Goal: Transaction & Acquisition: Book appointment/travel/reservation

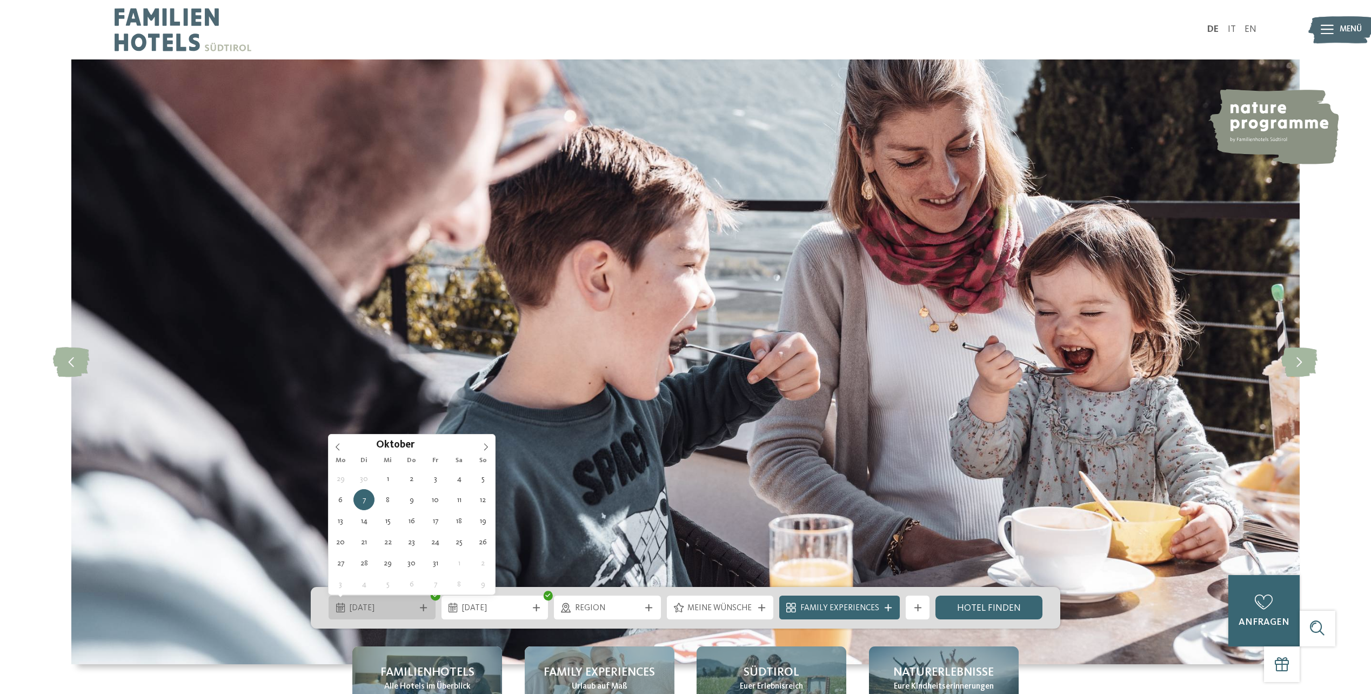
click at [390, 607] on span "[DATE]" at bounding box center [382, 608] width 65 height 12
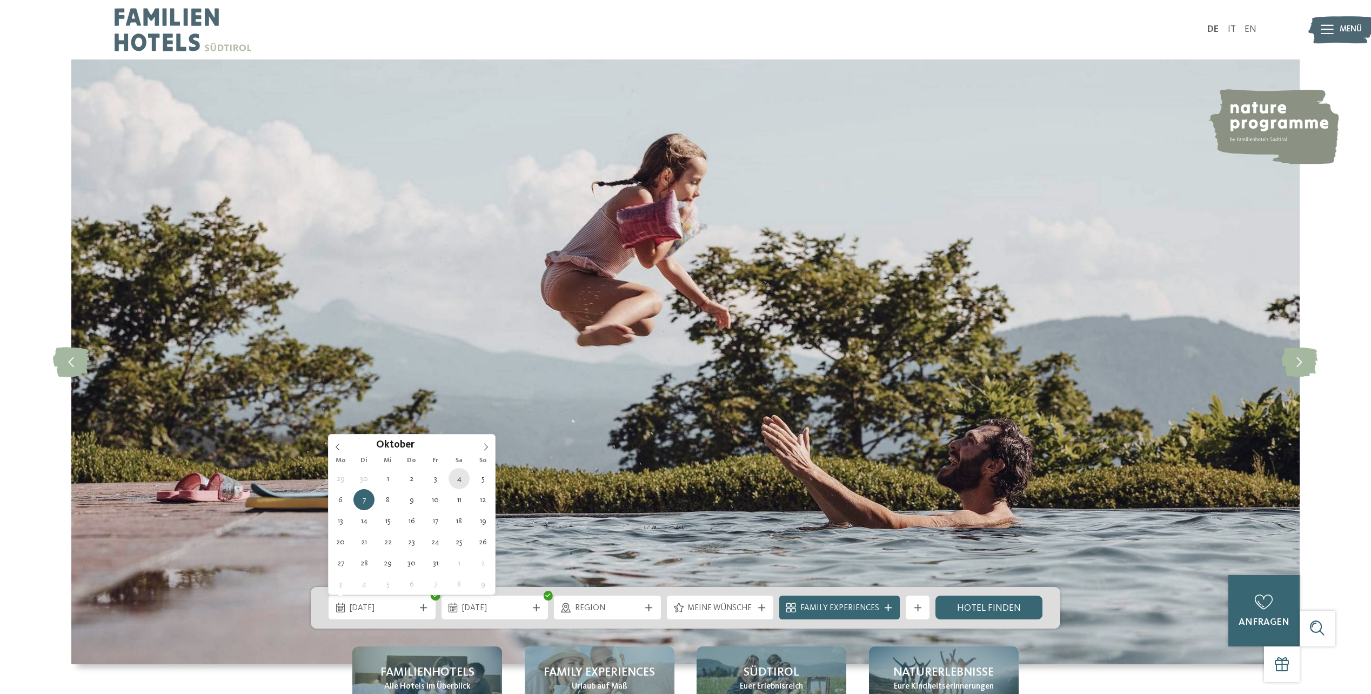
type div "[DATE]"
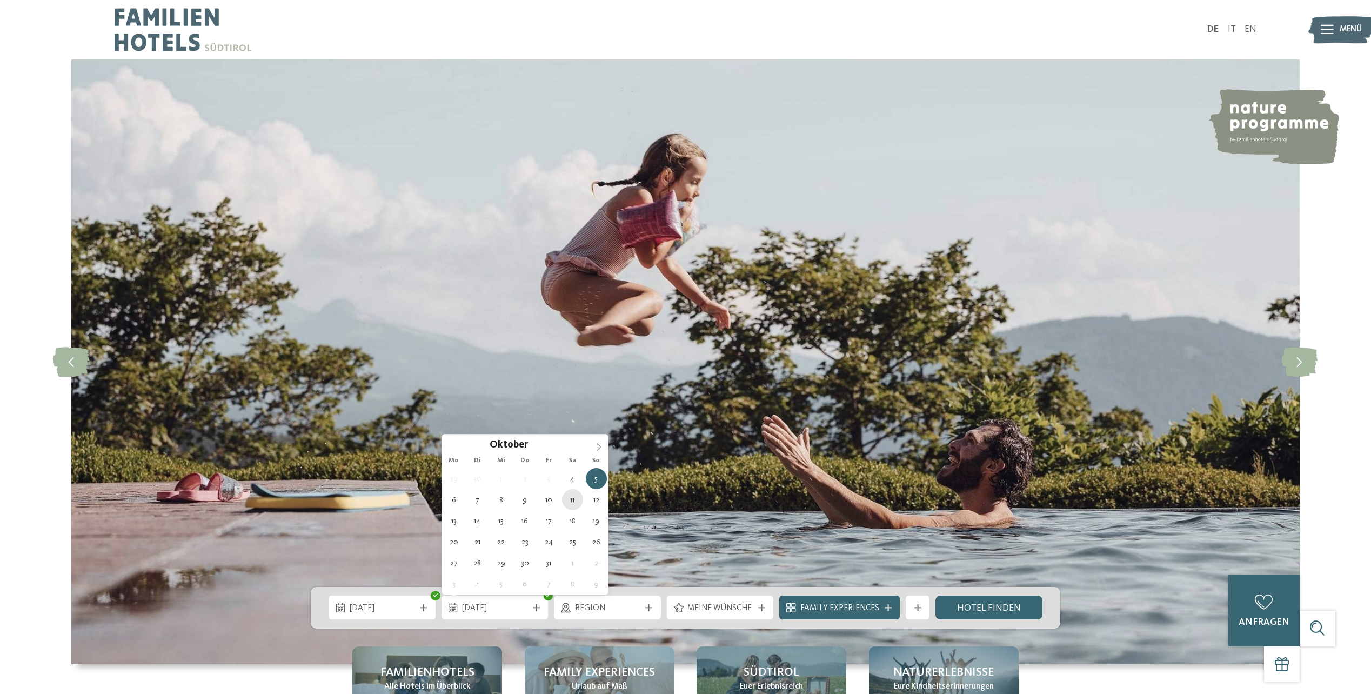
type div "[DATE]"
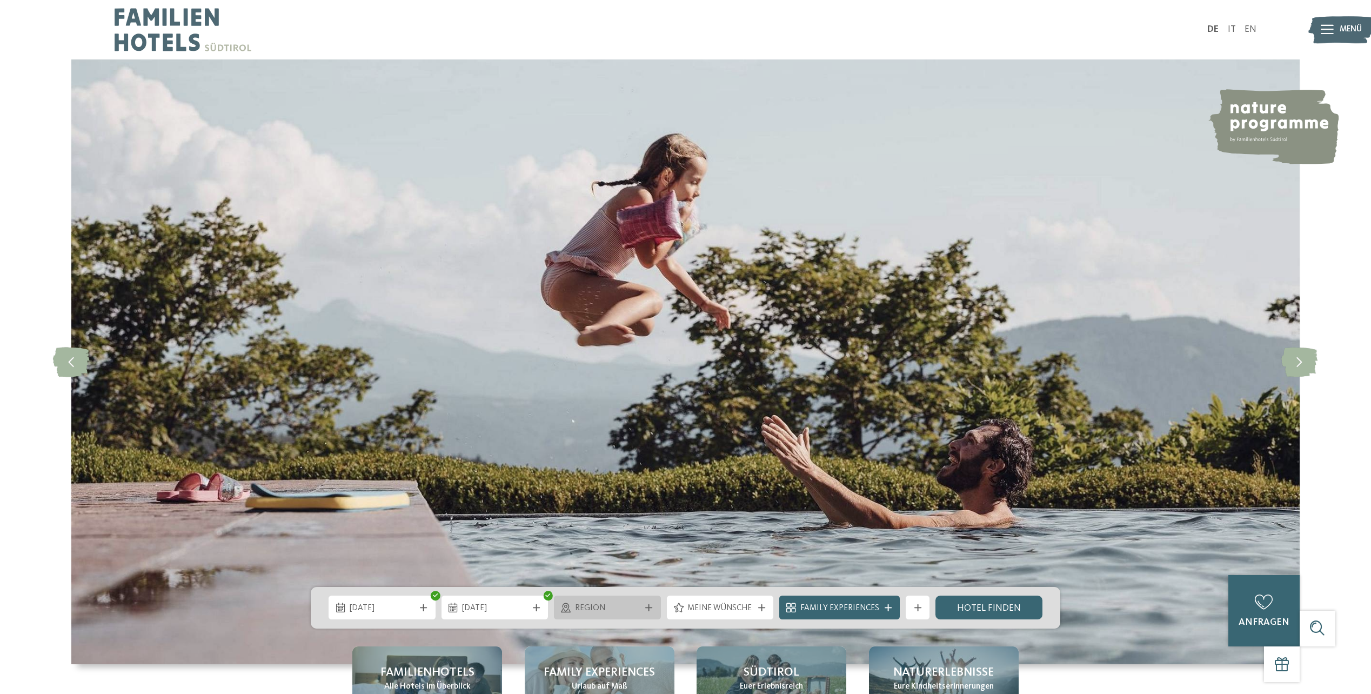
click at [614, 610] on span "Region" at bounding box center [607, 608] width 65 height 12
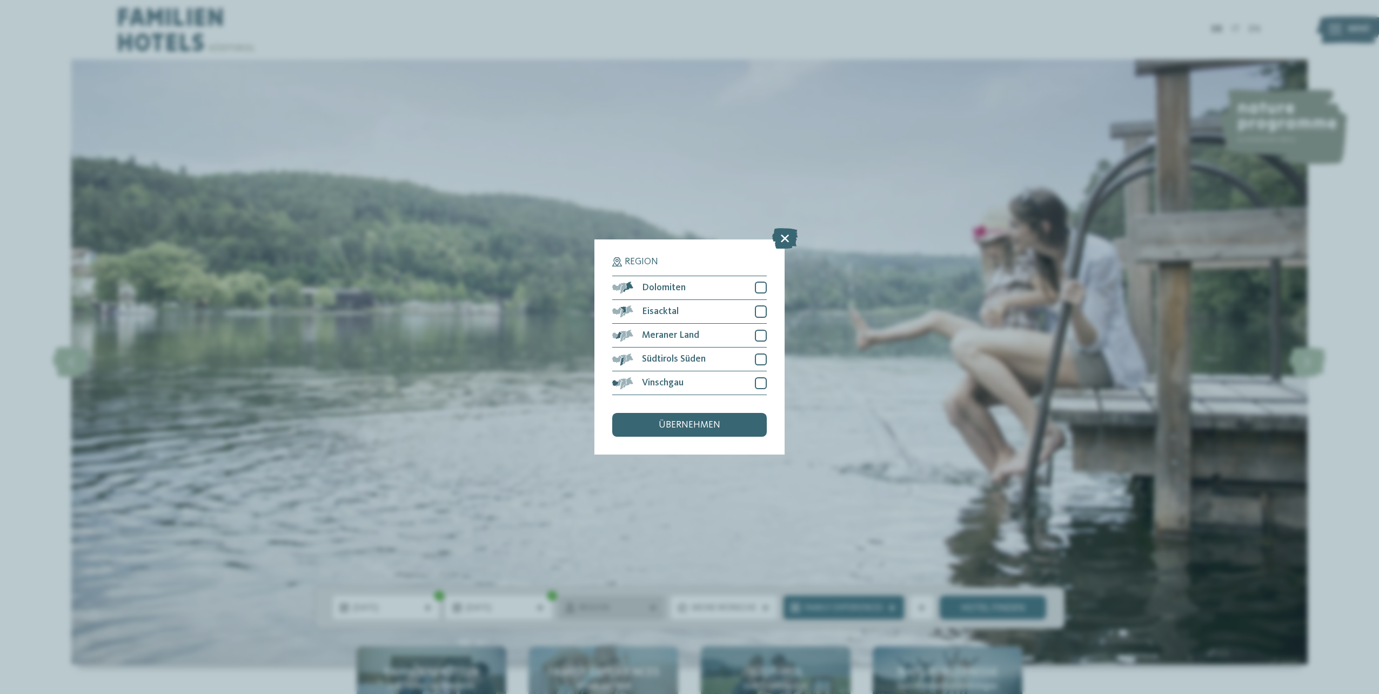
click at [614, 610] on div "Region Dolomiten" at bounding box center [689, 347] width 1379 height 694
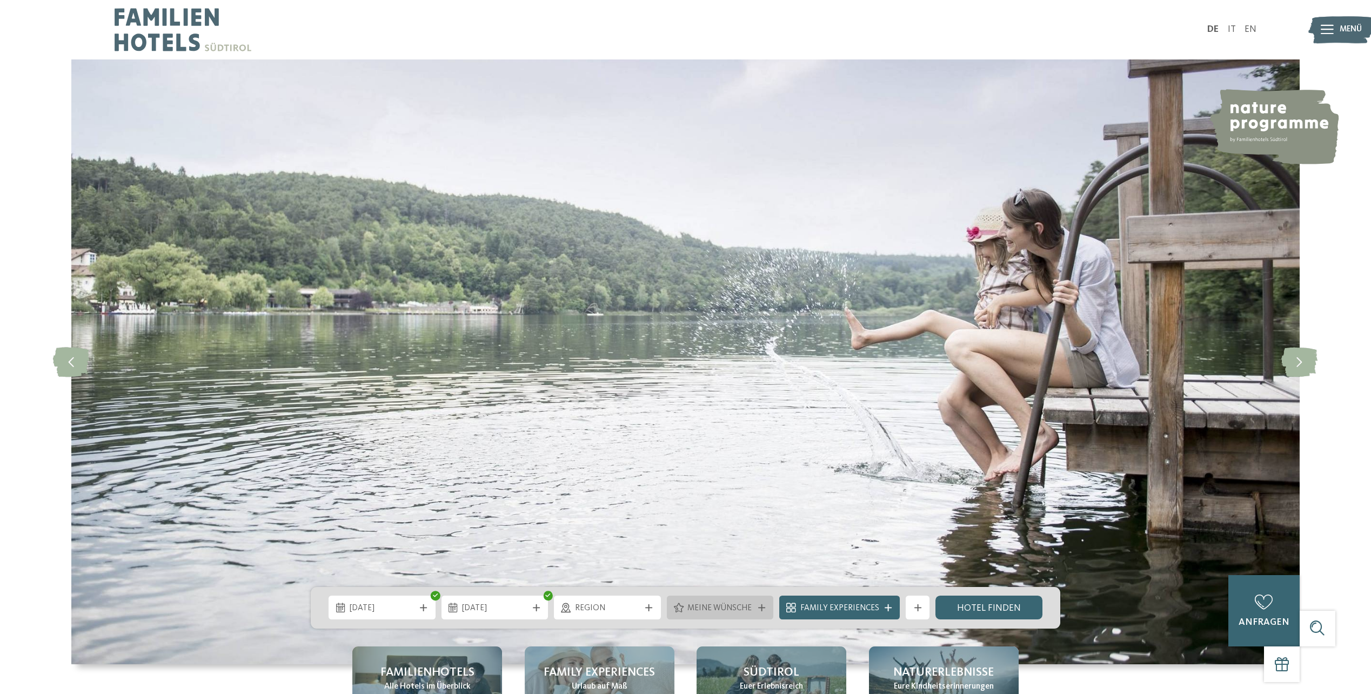
click at [717, 606] on span "Meine Wünsche" at bounding box center [719, 608] width 65 height 12
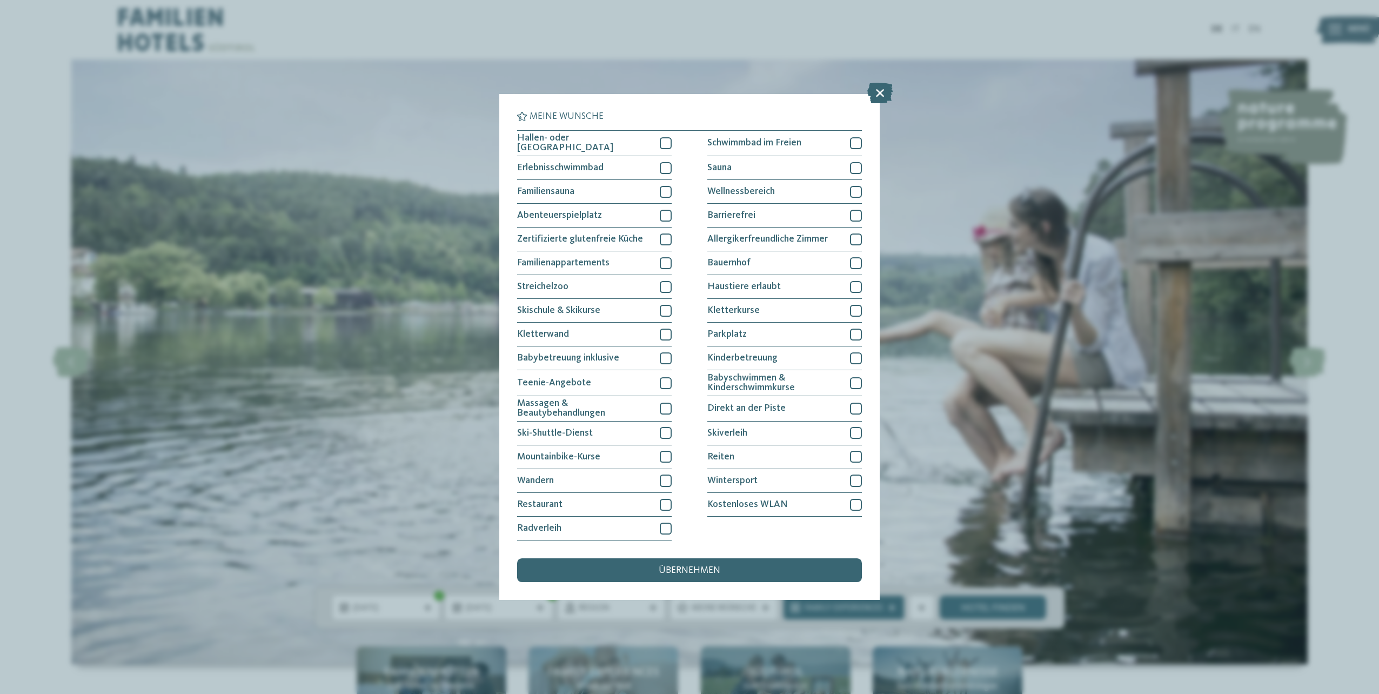
click at [714, 608] on div "Meine Wünsche Hallen- oder Schleusenbad Schwimmbad im Freien" at bounding box center [689, 347] width 1379 height 694
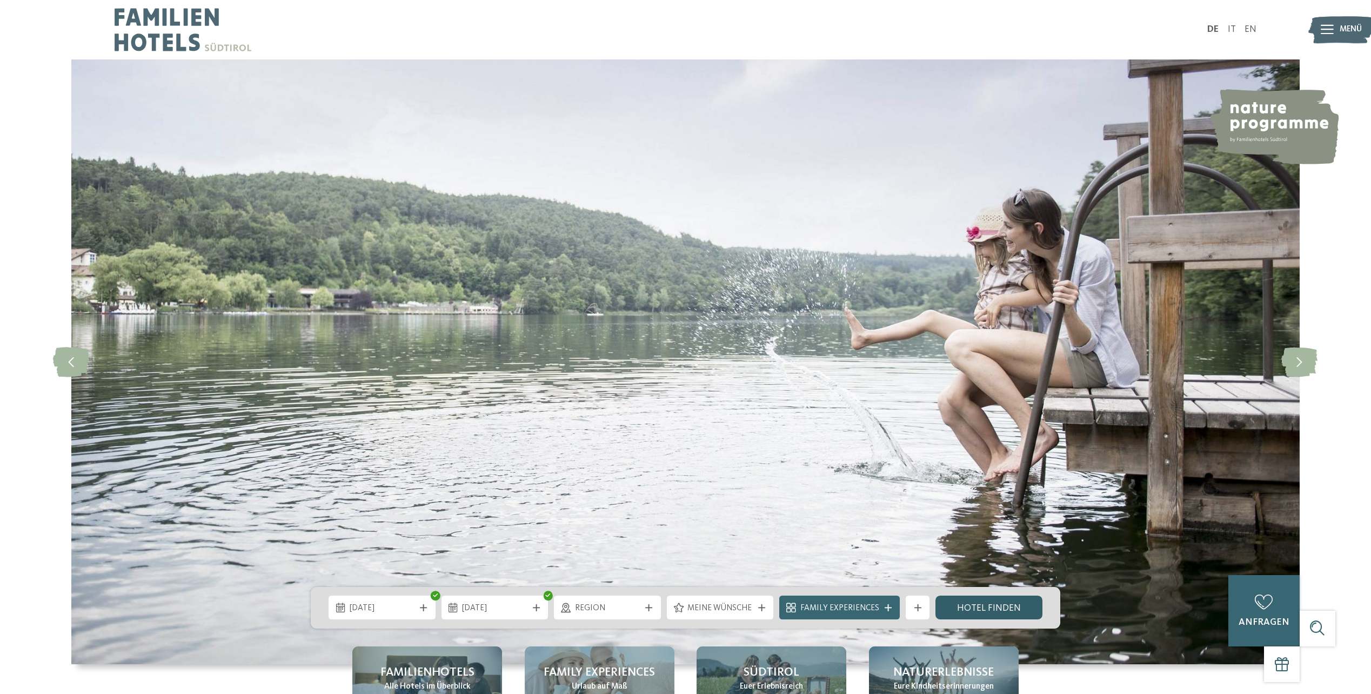
click at [970, 612] on link "Hotel finden" at bounding box center [988, 607] width 107 height 24
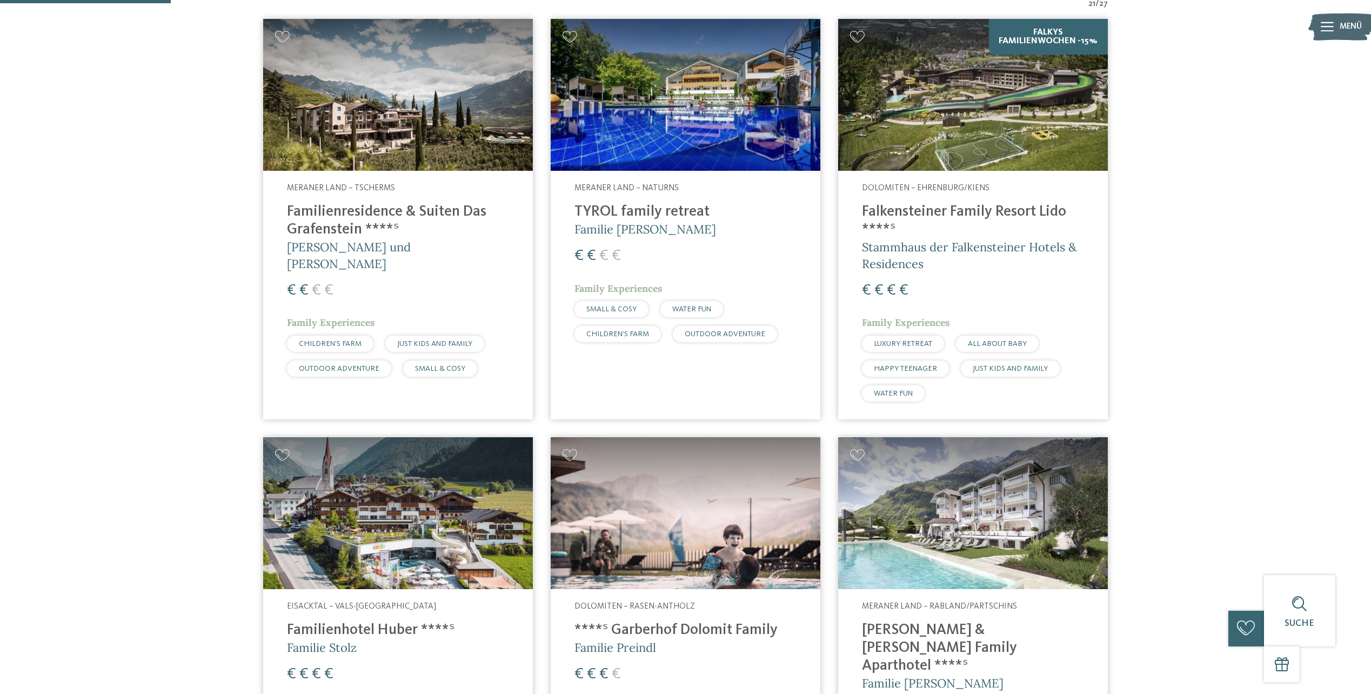
scroll to position [396, 0]
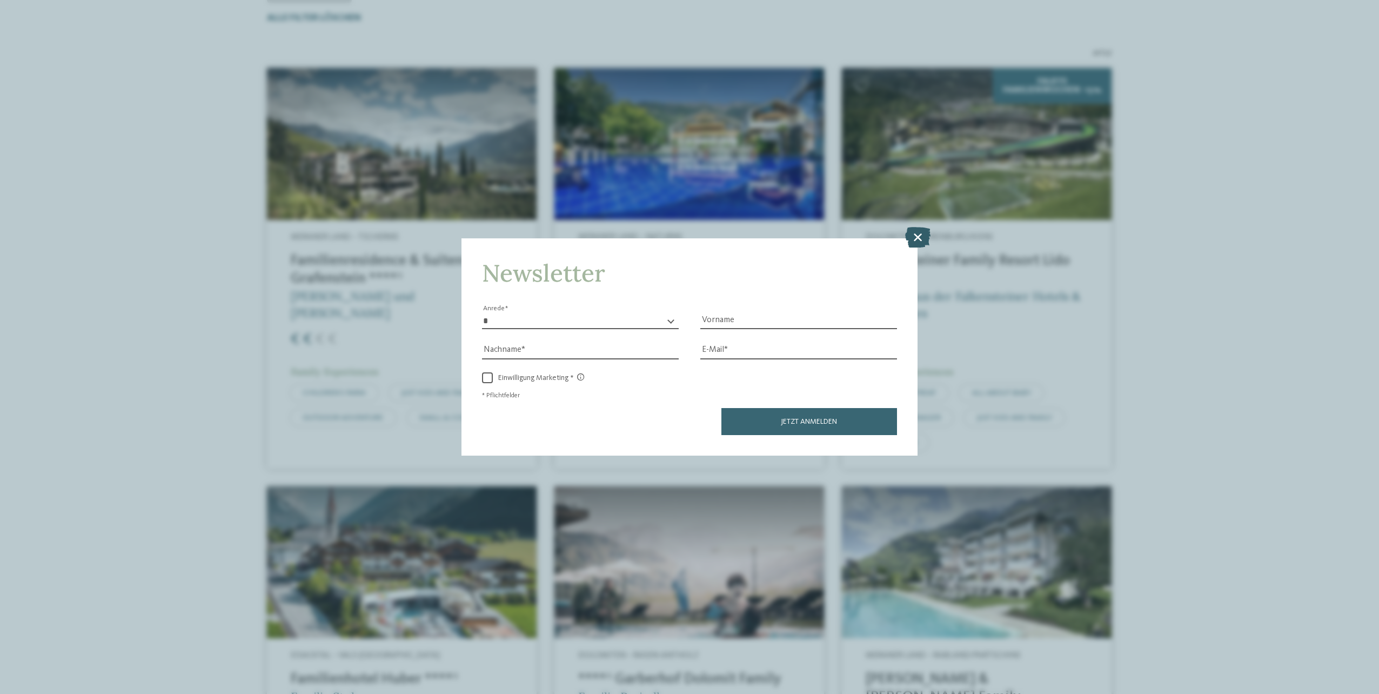
click at [922, 235] on icon at bounding box center [917, 237] width 25 height 21
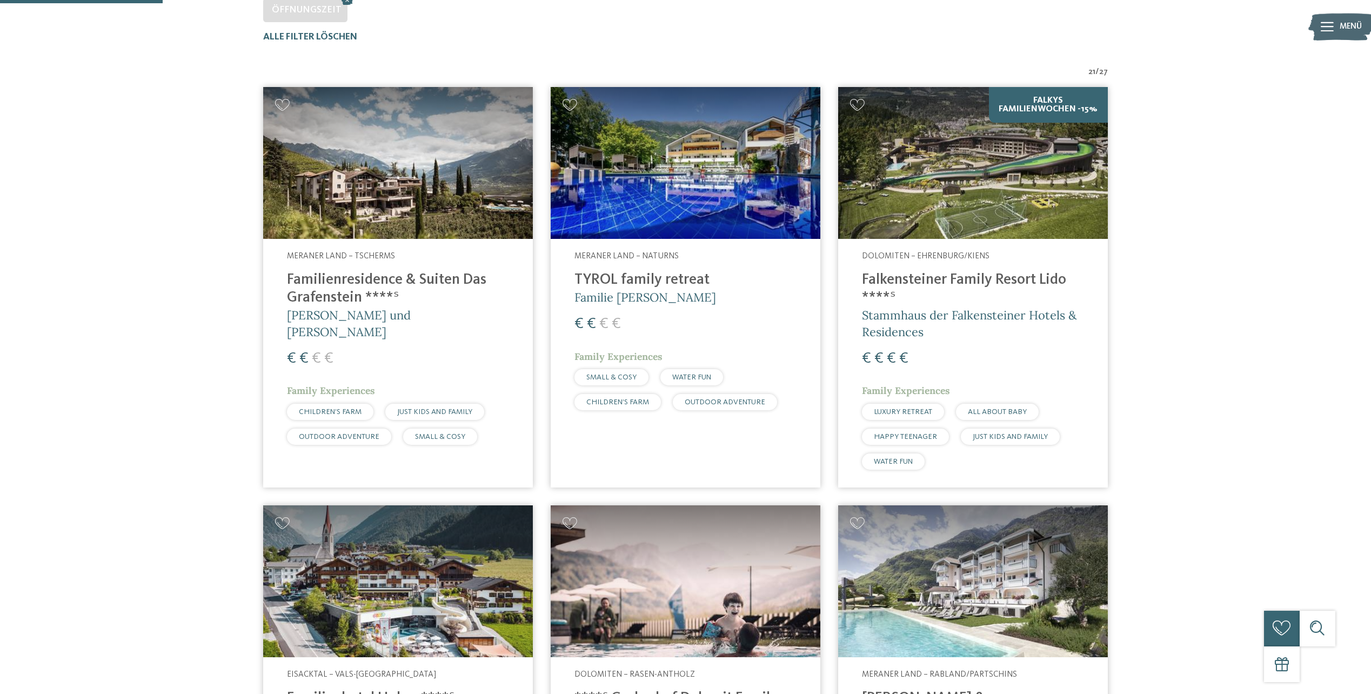
scroll to position [180, 0]
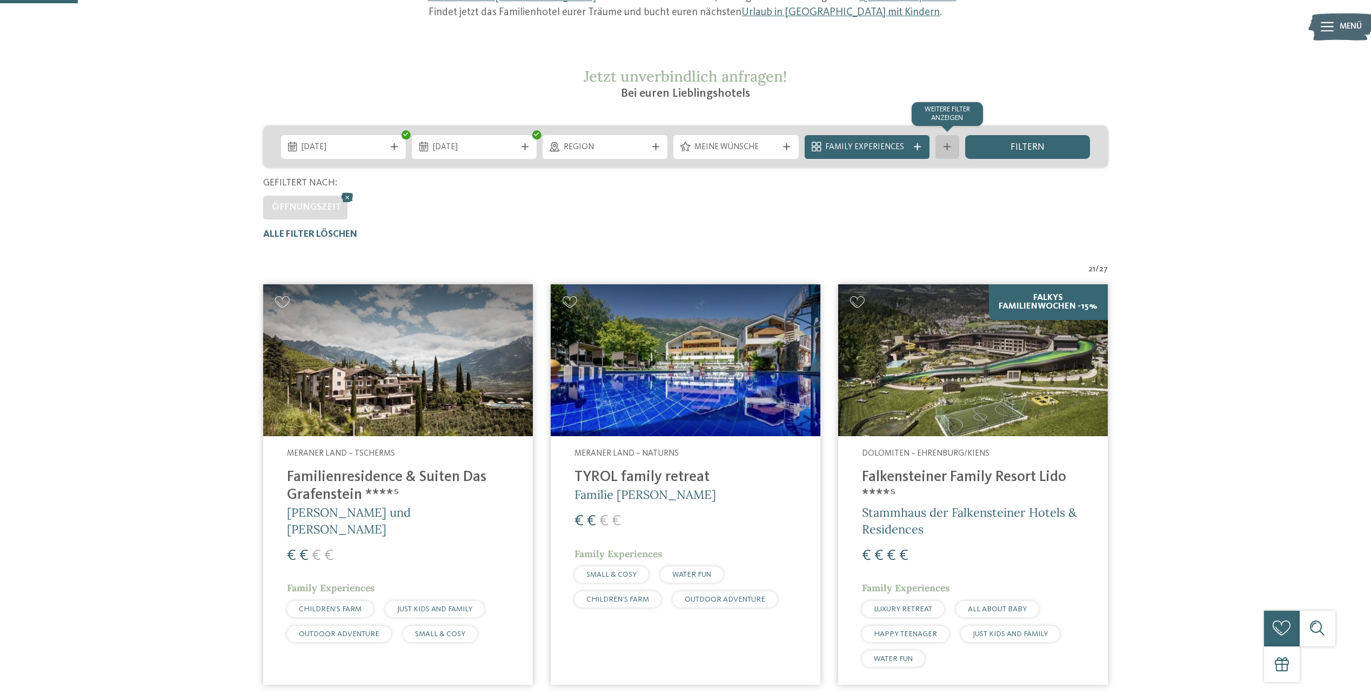
click at [958, 140] on div "Weitere Filter anzeigen" at bounding box center [947, 147] width 24 height 24
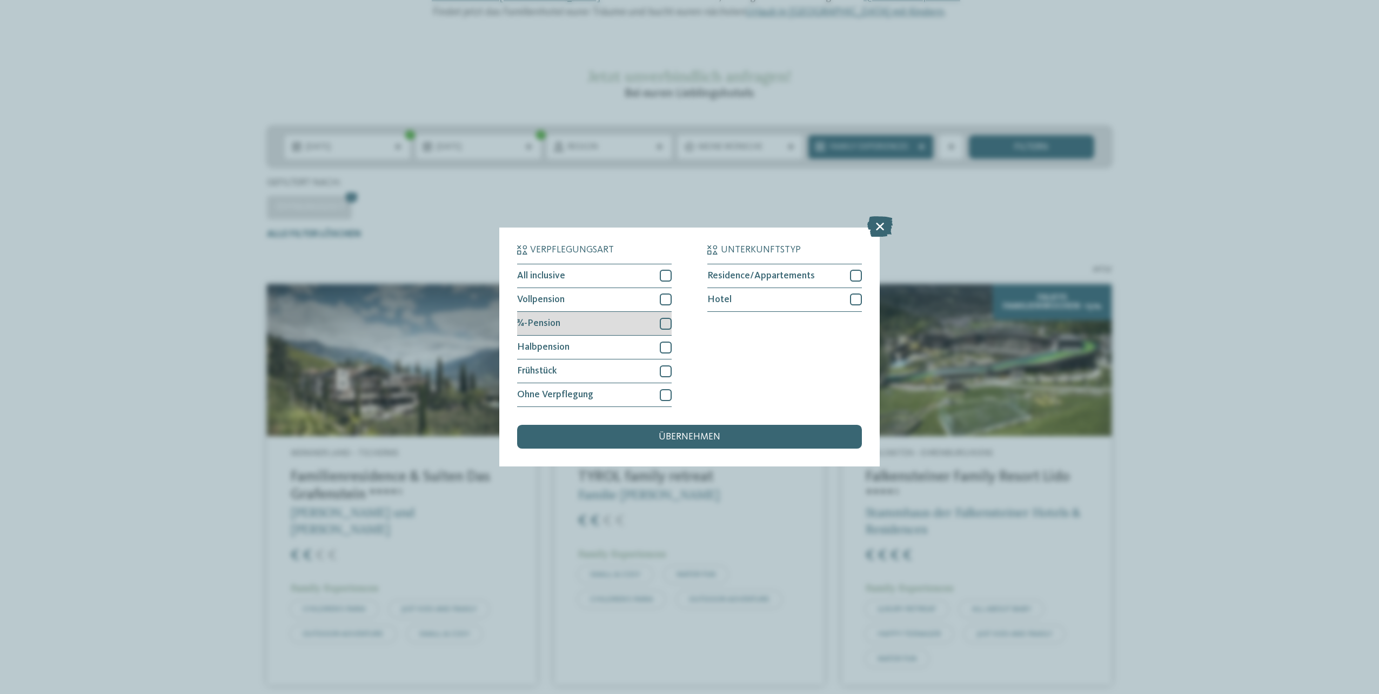
click at [667, 324] on div at bounding box center [666, 324] width 12 height 12
click at [664, 301] on div at bounding box center [666, 299] width 12 height 12
click at [667, 441] on span "übernehmen" at bounding box center [690, 437] width 62 height 10
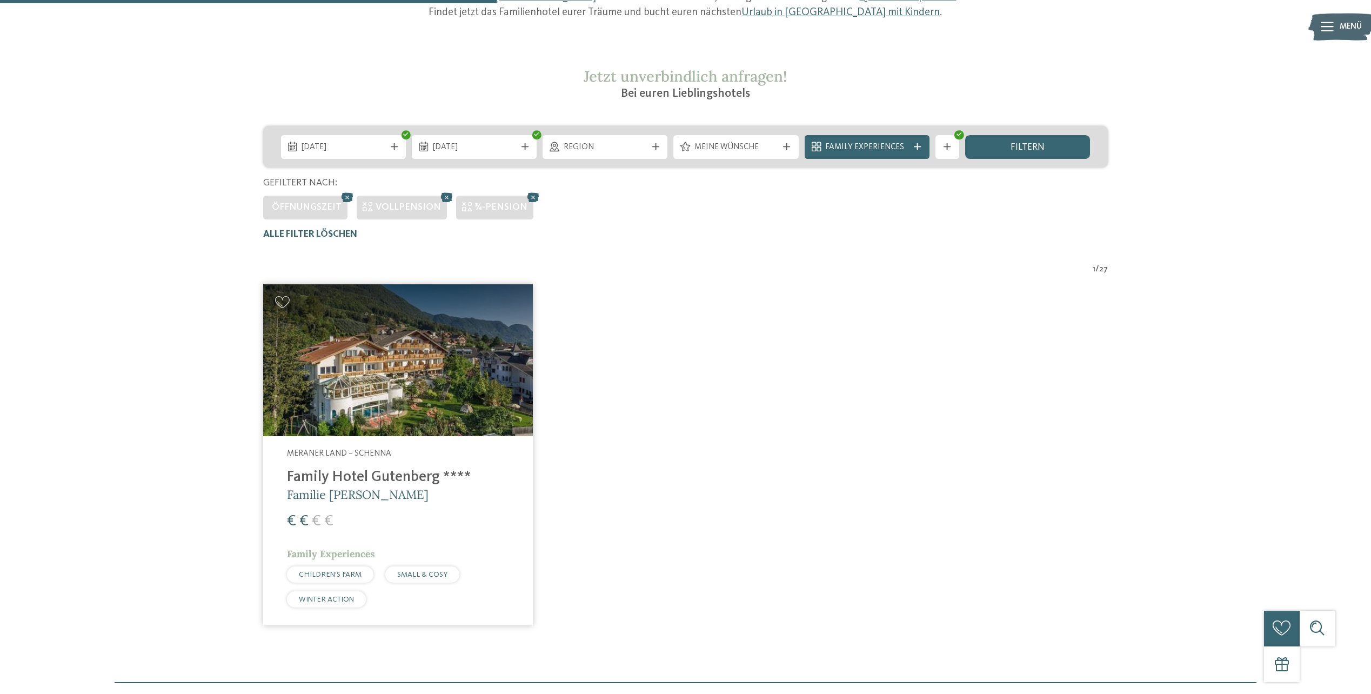
scroll to position [396, 0]
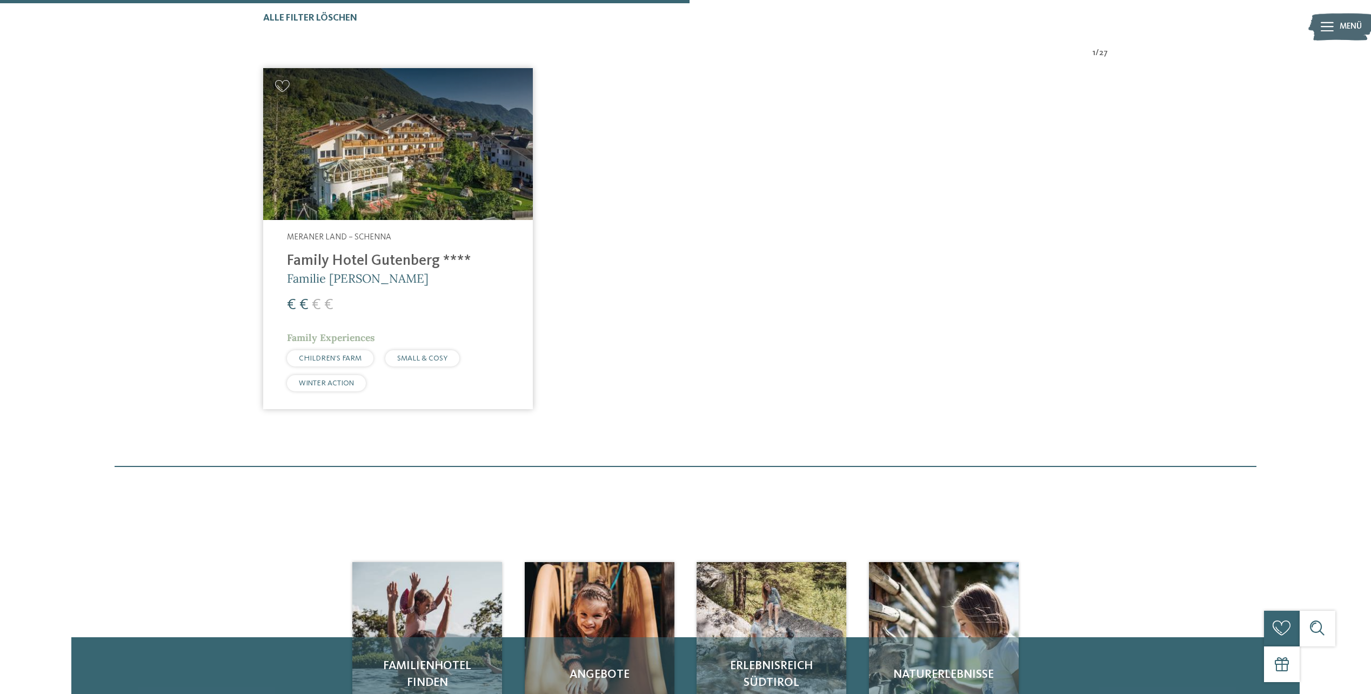
click at [389, 152] on img at bounding box center [398, 144] width 270 height 152
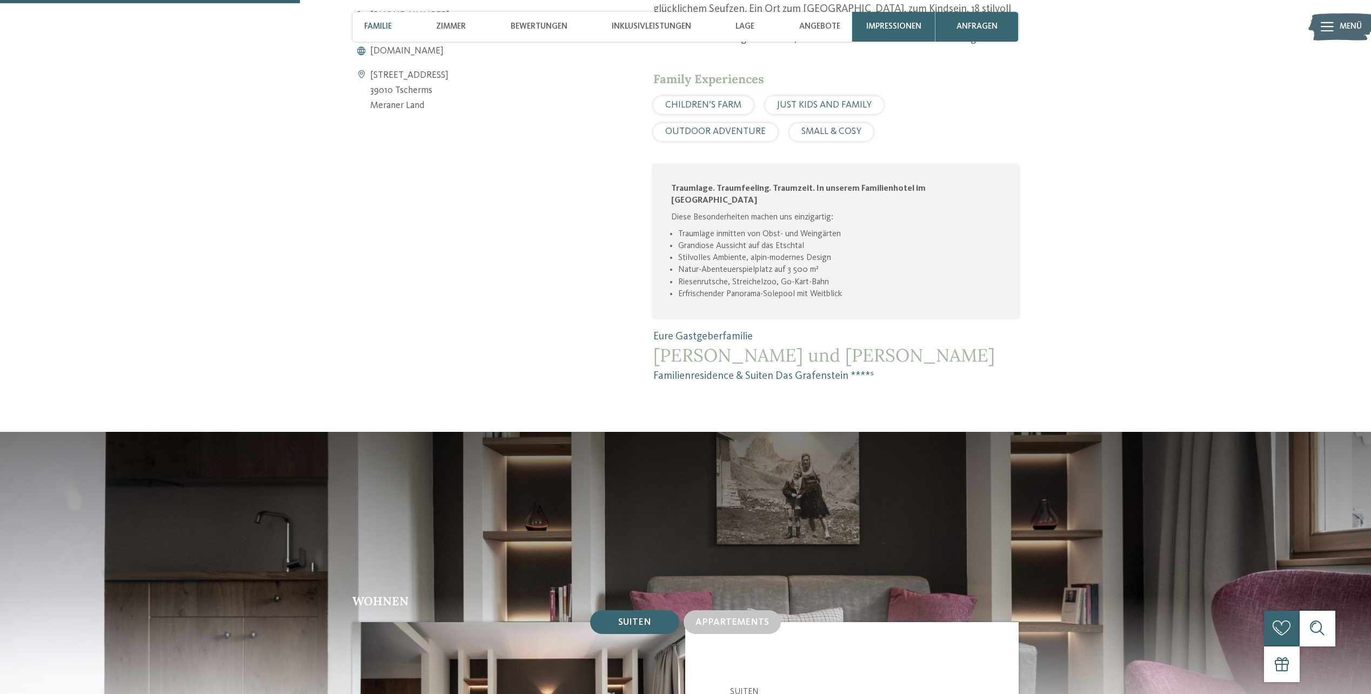
scroll to position [540, 0]
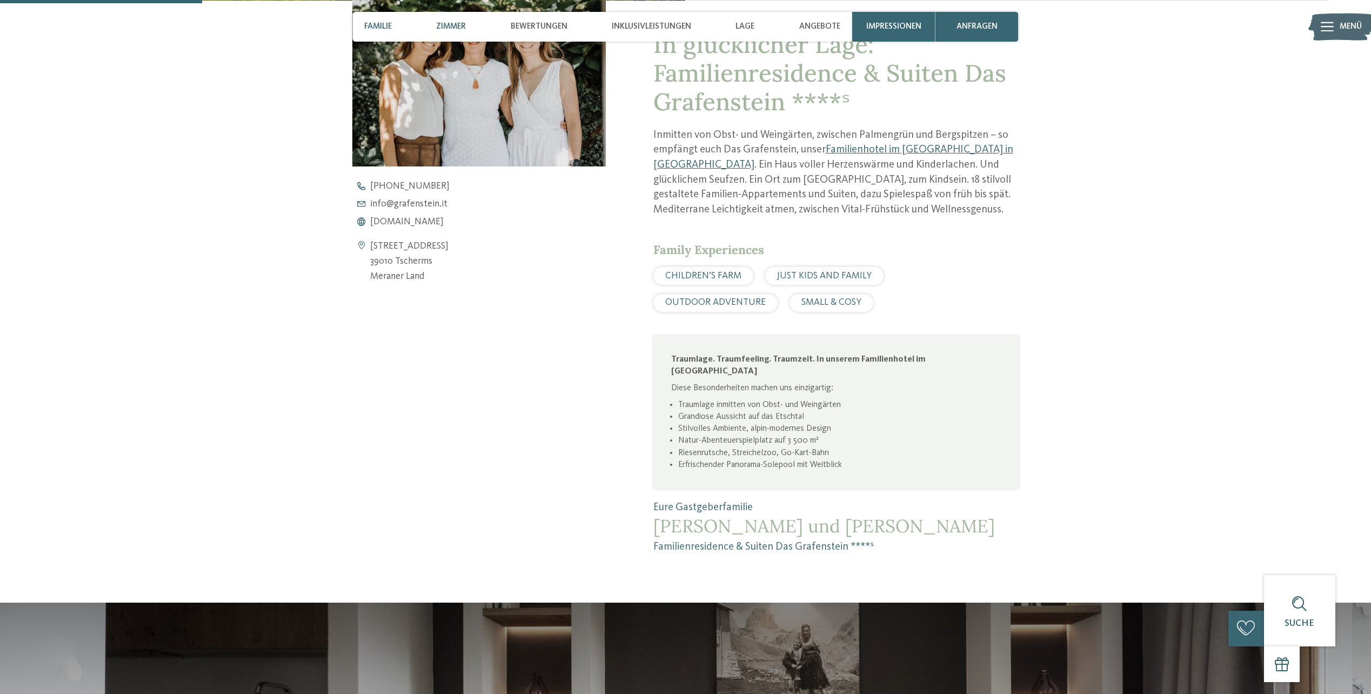
click at [447, 28] on span "Zimmer" at bounding box center [451, 27] width 30 height 10
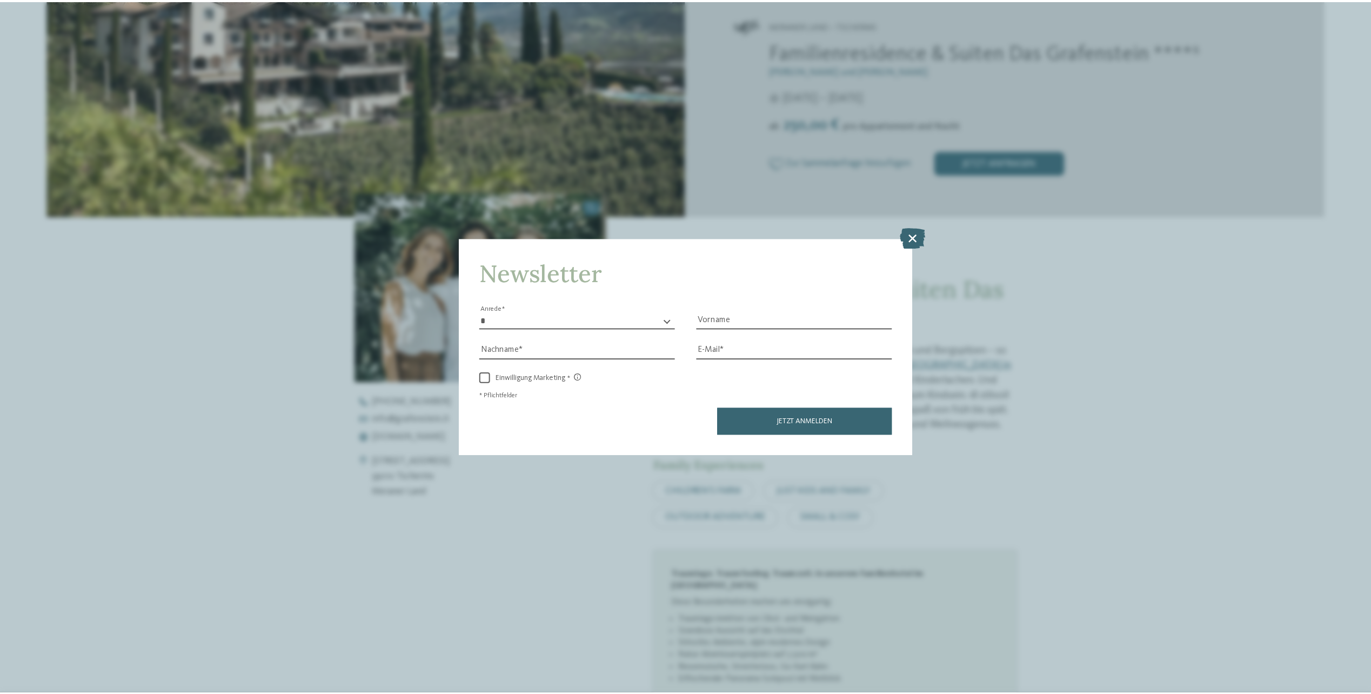
scroll to position [206, 0]
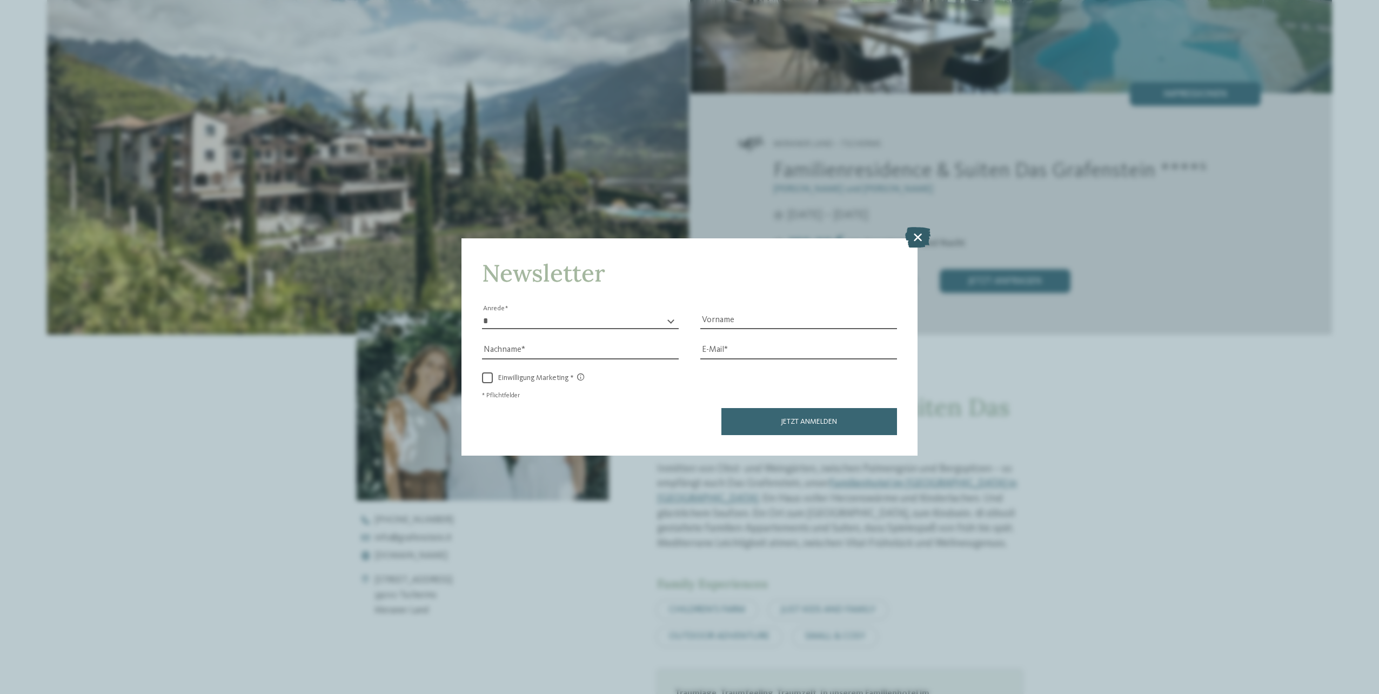
click at [912, 236] on icon at bounding box center [917, 237] width 25 height 21
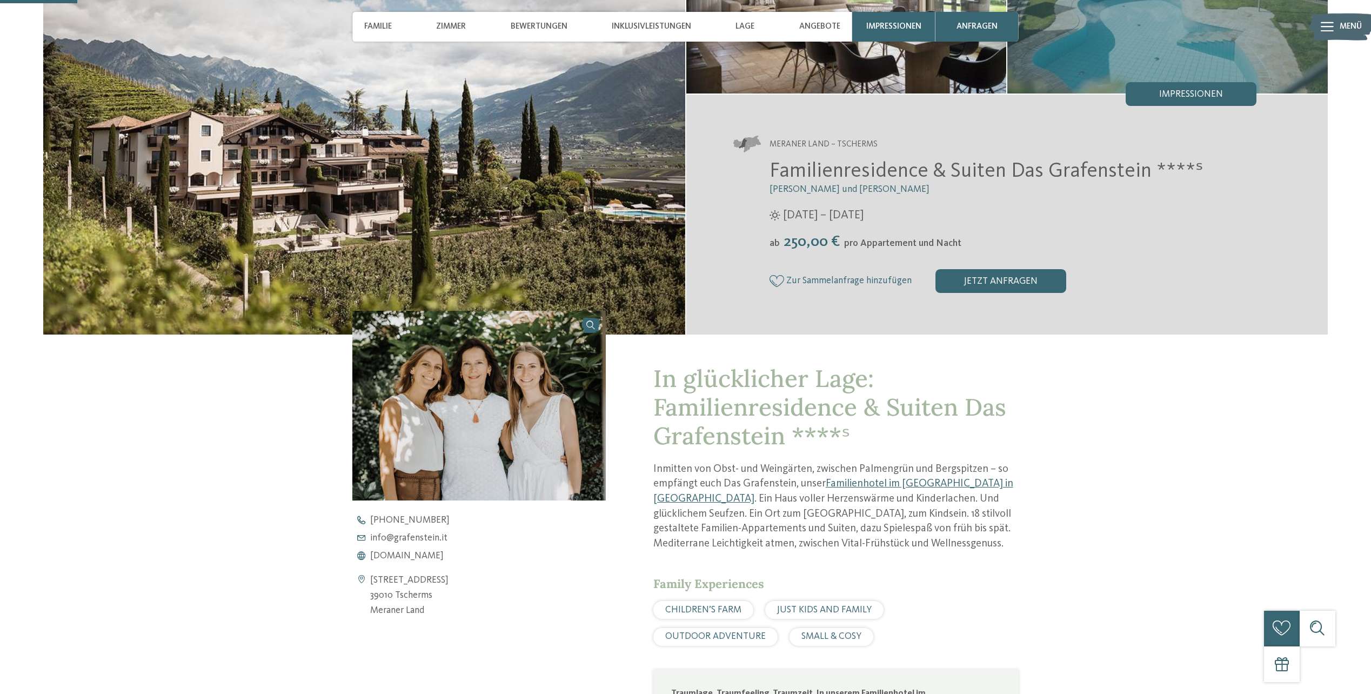
drag, startPoint x: 780, startPoint y: 213, endPoint x: 882, endPoint y: 213, distance: 101.6
click at [882, 213] on div "29.03. – 09.11.2025" at bounding box center [1012, 215] width 487 height 17
drag, startPoint x: 882, startPoint y: 213, endPoint x: 869, endPoint y: 244, distance: 33.4
click at [869, 244] on span "pro Appartement und Nacht" at bounding box center [902, 243] width 117 height 9
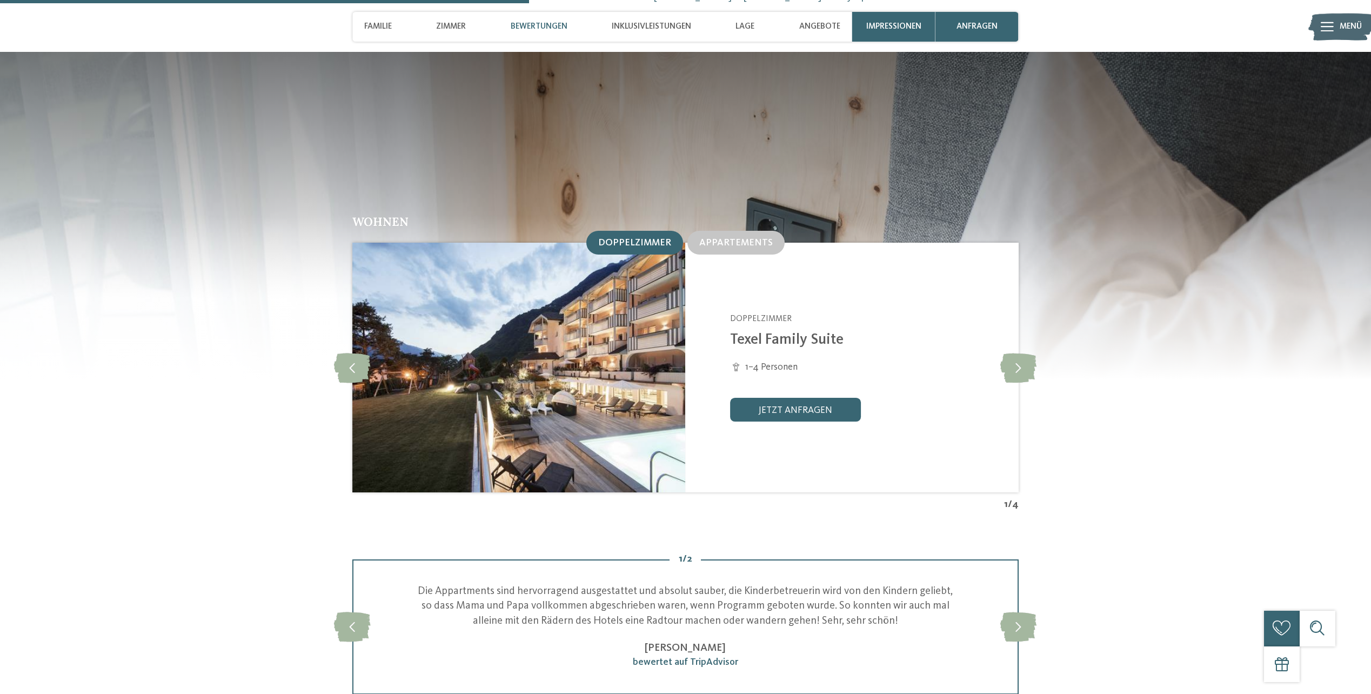
scroll to position [1513, 0]
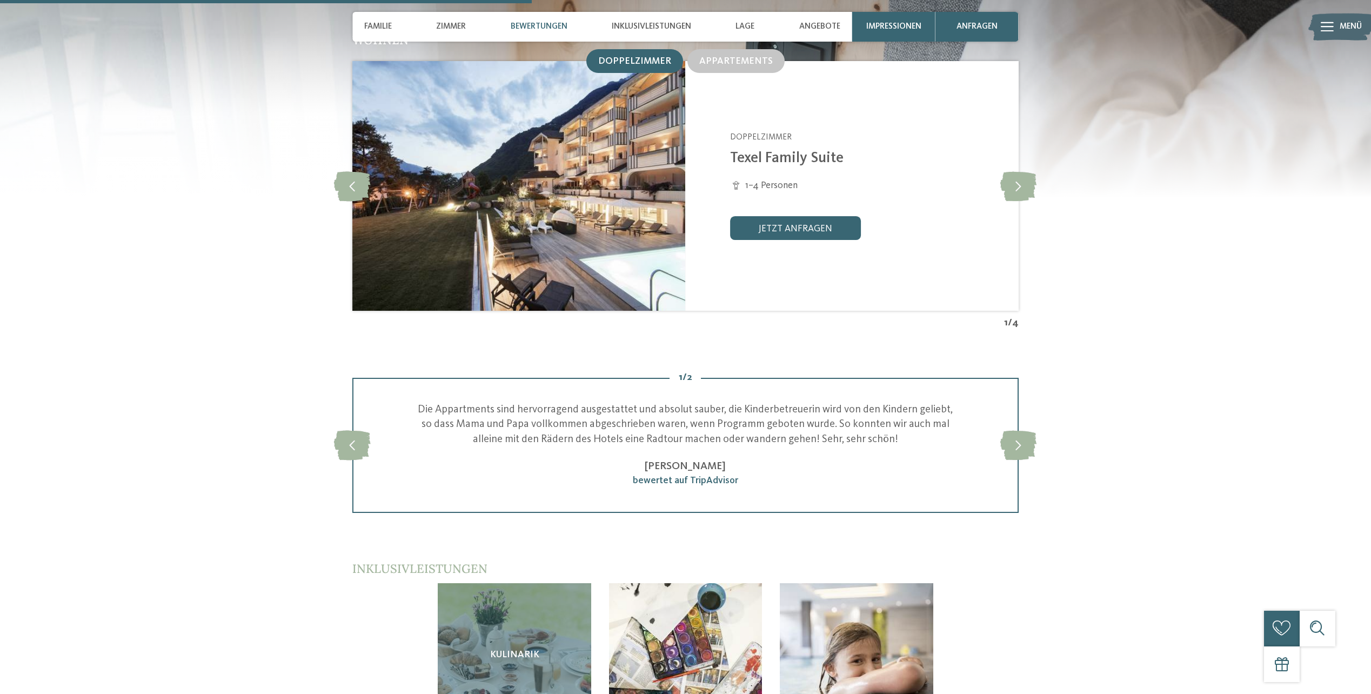
click at [656, 588] on img at bounding box center [685, 659] width 153 height 153
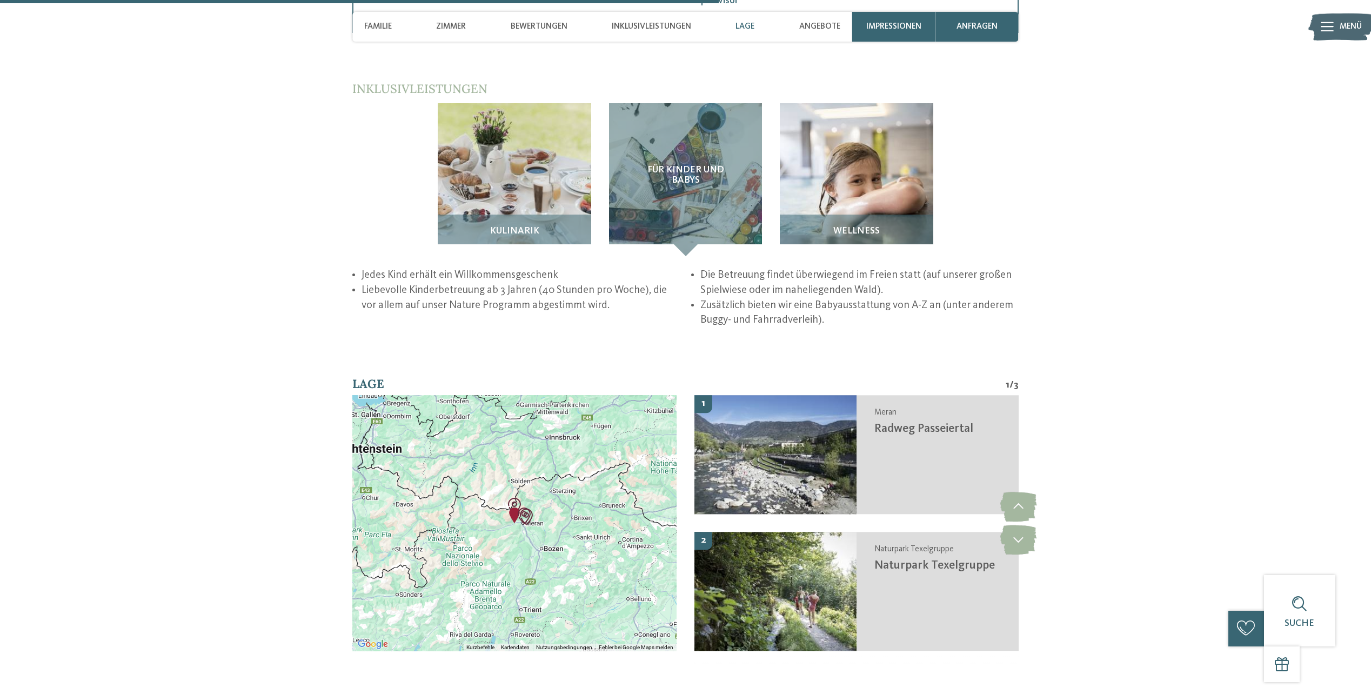
scroll to position [2053, 0]
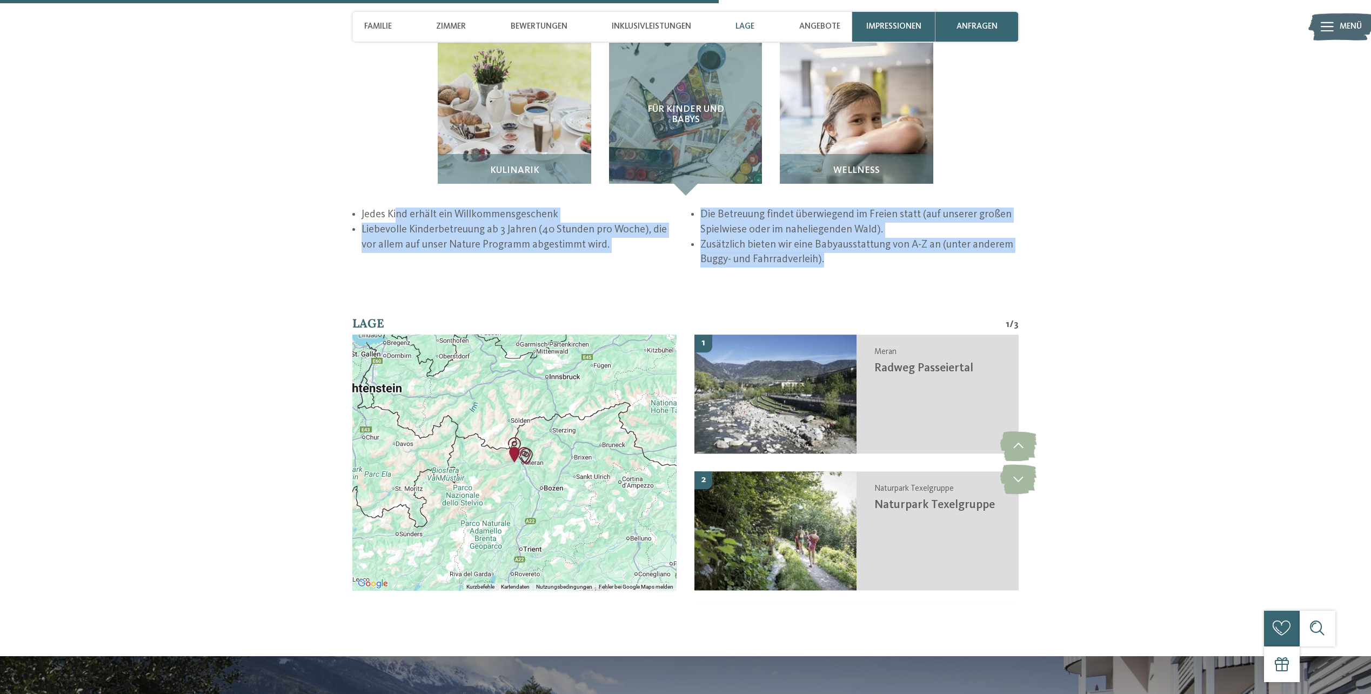
drag, startPoint x: 396, startPoint y: 152, endPoint x: 863, endPoint y: 203, distance: 469.6
click at [863, 207] on ul "Jedes Kind erhält ein Willkommensgeschenk Liebevolle Kinderbetreuung ab 3 Jahre…" at bounding box center [685, 237] width 666 height 60
drag, startPoint x: 863, startPoint y: 203, endPoint x: 826, endPoint y: 234, distance: 47.9
click at [833, 223] on div "zurück zur Hotelübersicht Familie Klotzner ab" at bounding box center [685, 1] width 1371 height 3989
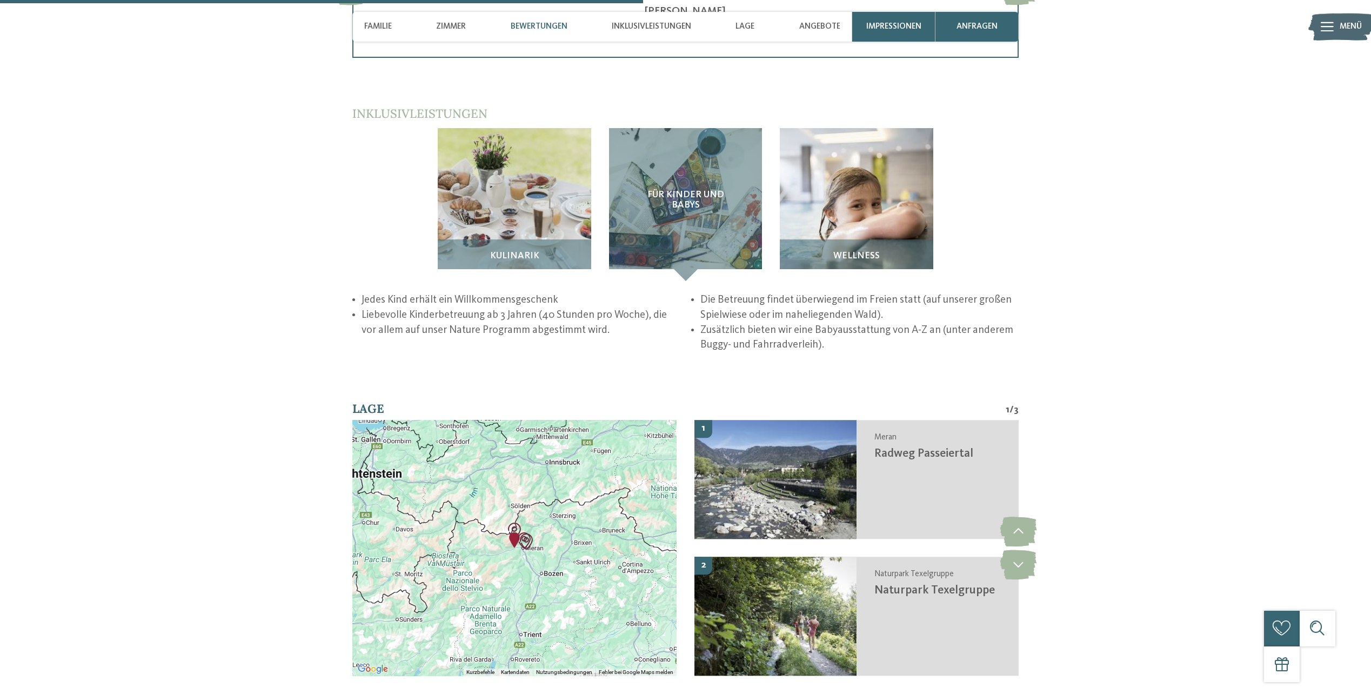
scroll to position [1837, 0]
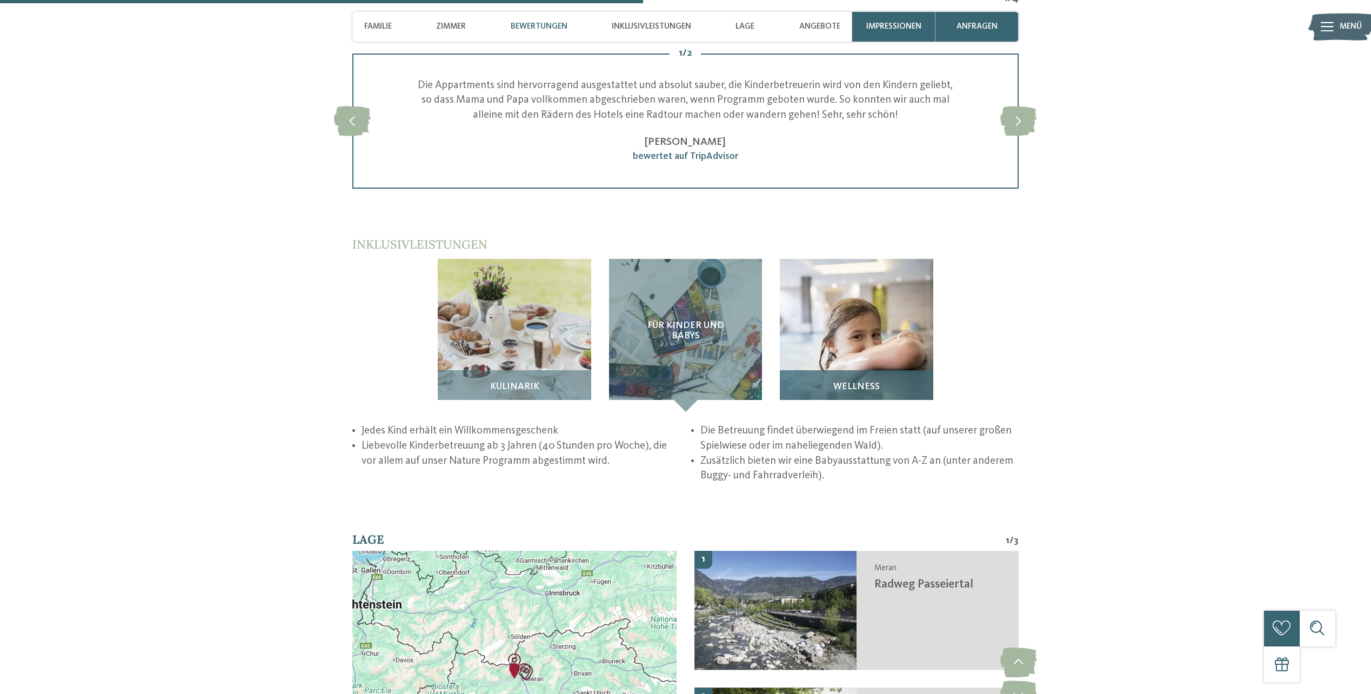
click at [833, 381] on h3 "Wellness" at bounding box center [855, 386] width 141 height 10
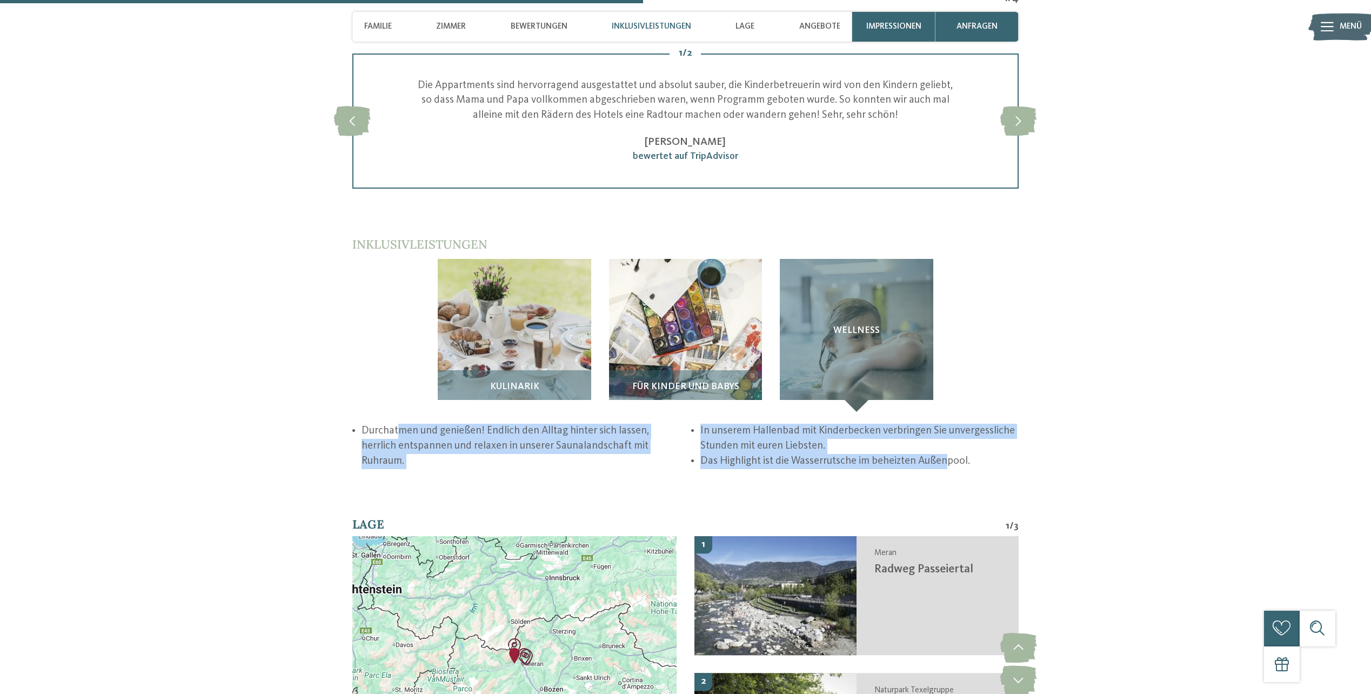
drag, startPoint x: 426, startPoint y: 372, endPoint x: 947, endPoint y: 399, distance: 522.0
click at [947, 424] on ul "Durchatmen und genießen! Endlich den Alltag hinter sich lassen, herrlich entspa…" at bounding box center [685, 446] width 666 height 45
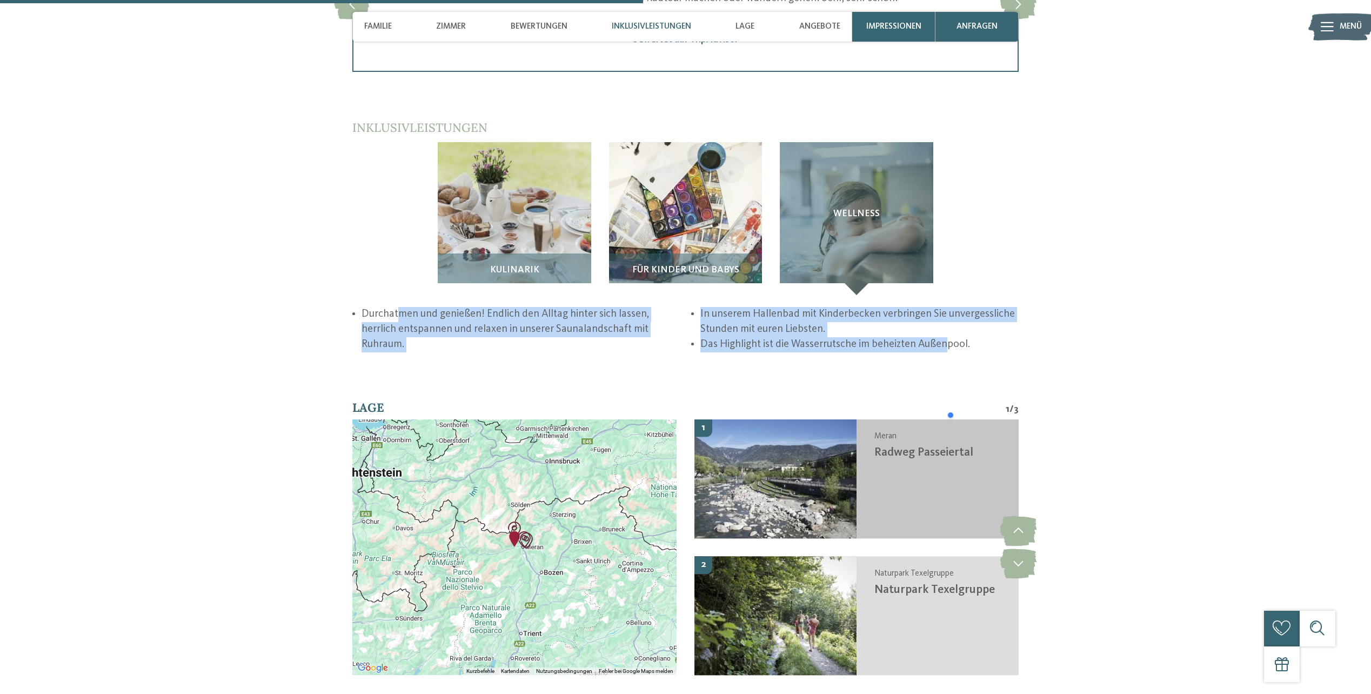
scroll to position [2161, 0]
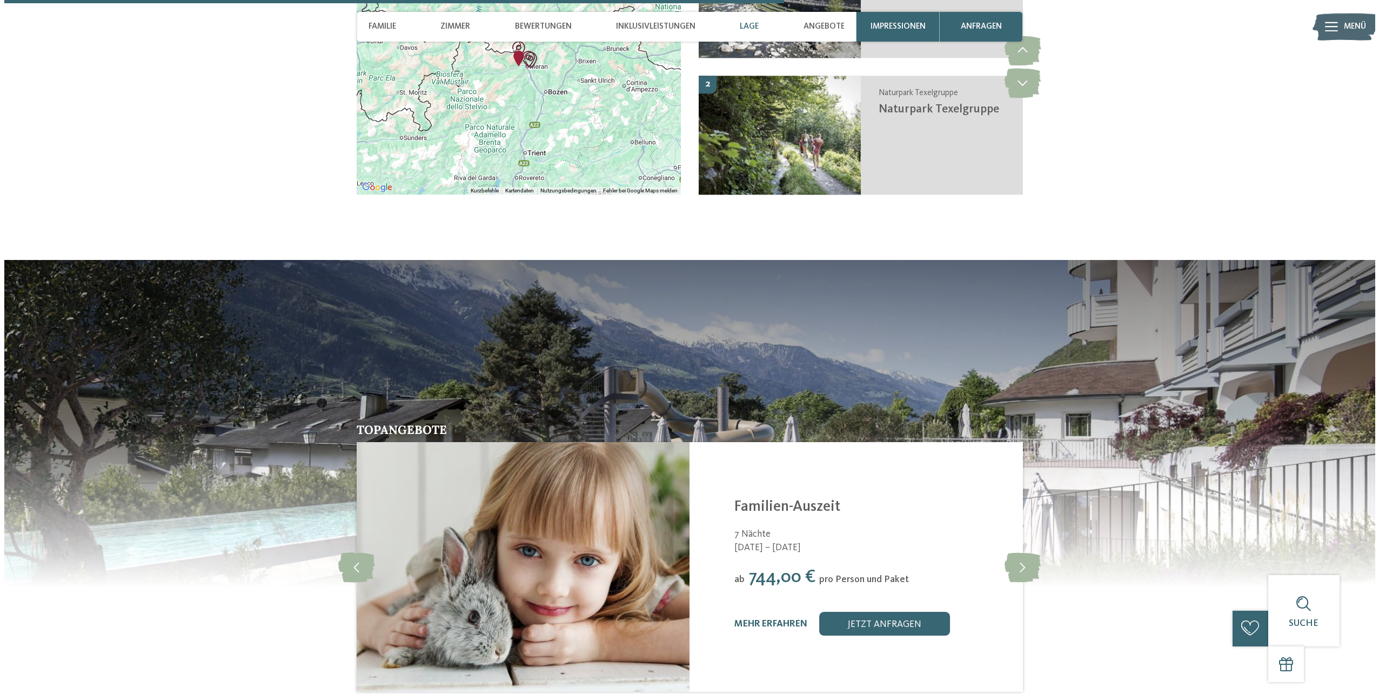
scroll to position [2539, 0]
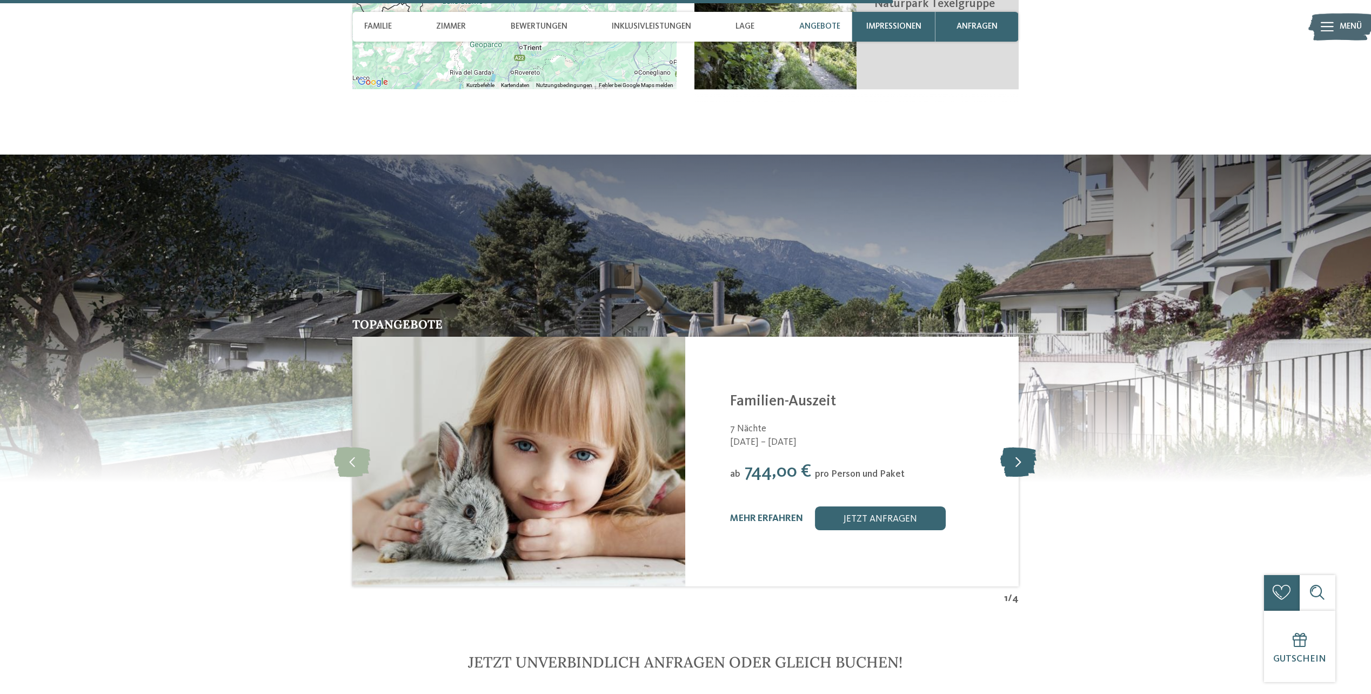
click at [1026, 447] on icon at bounding box center [1018, 462] width 36 height 30
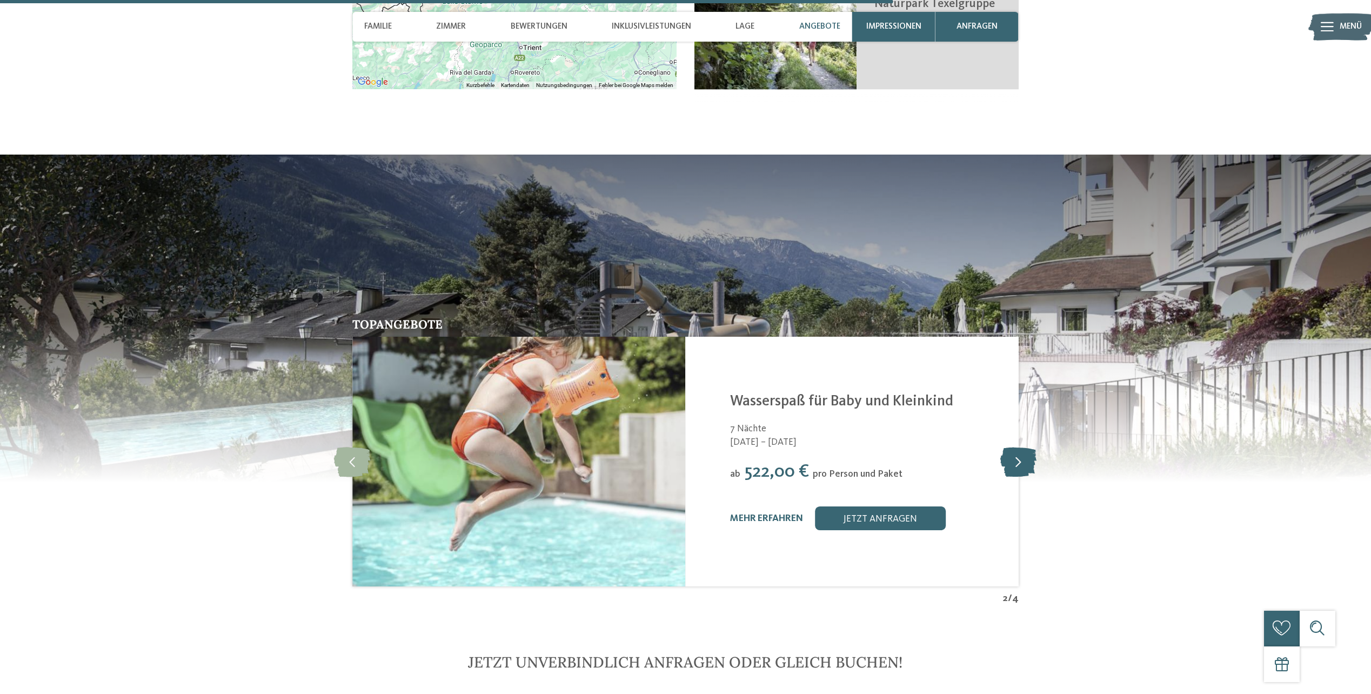
click at [1025, 447] on icon at bounding box center [1018, 462] width 36 height 30
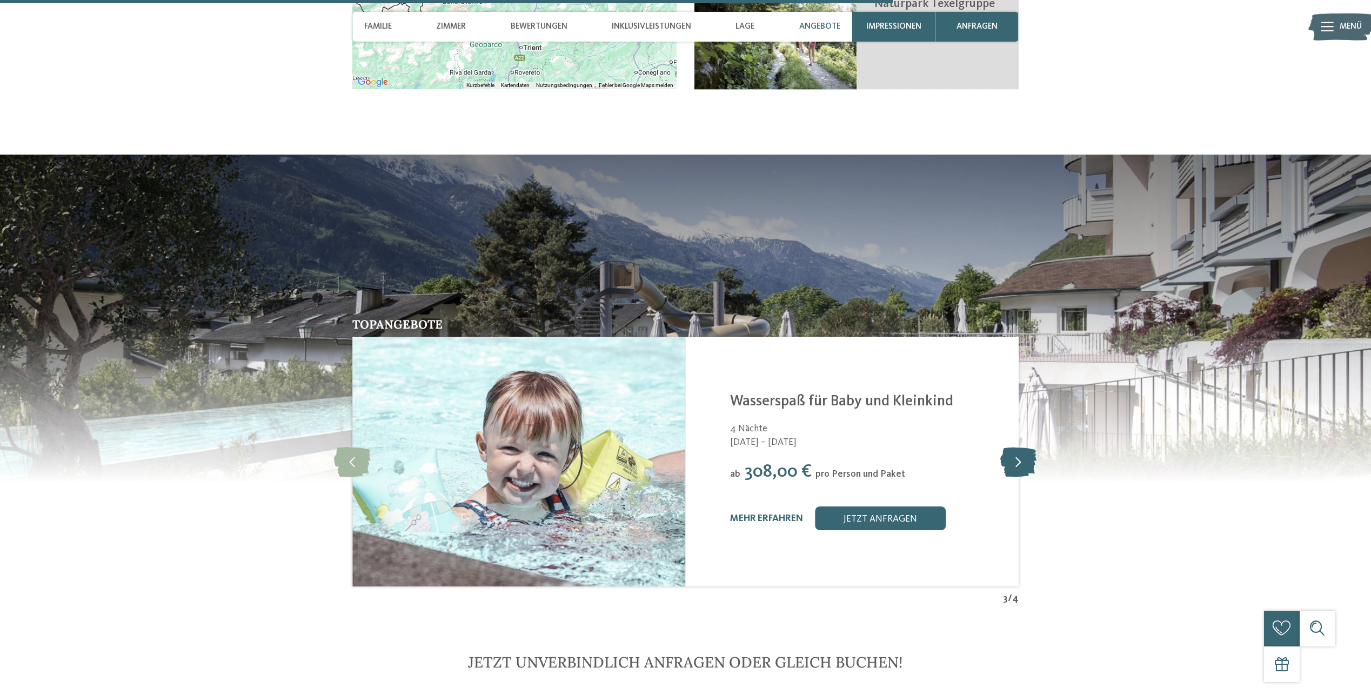
click at [1025, 447] on icon at bounding box center [1018, 462] width 36 height 30
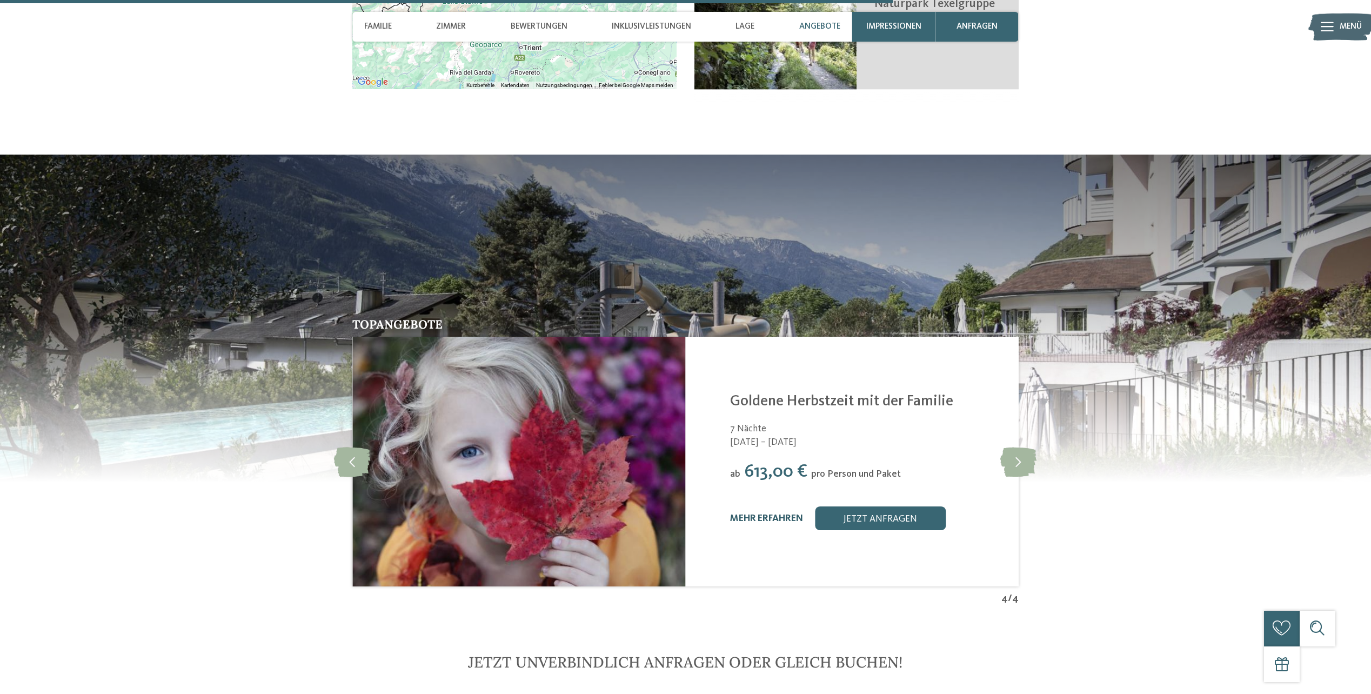
click at [774, 514] on link "mehr erfahren" at bounding box center [766, 518] width 73 height 9
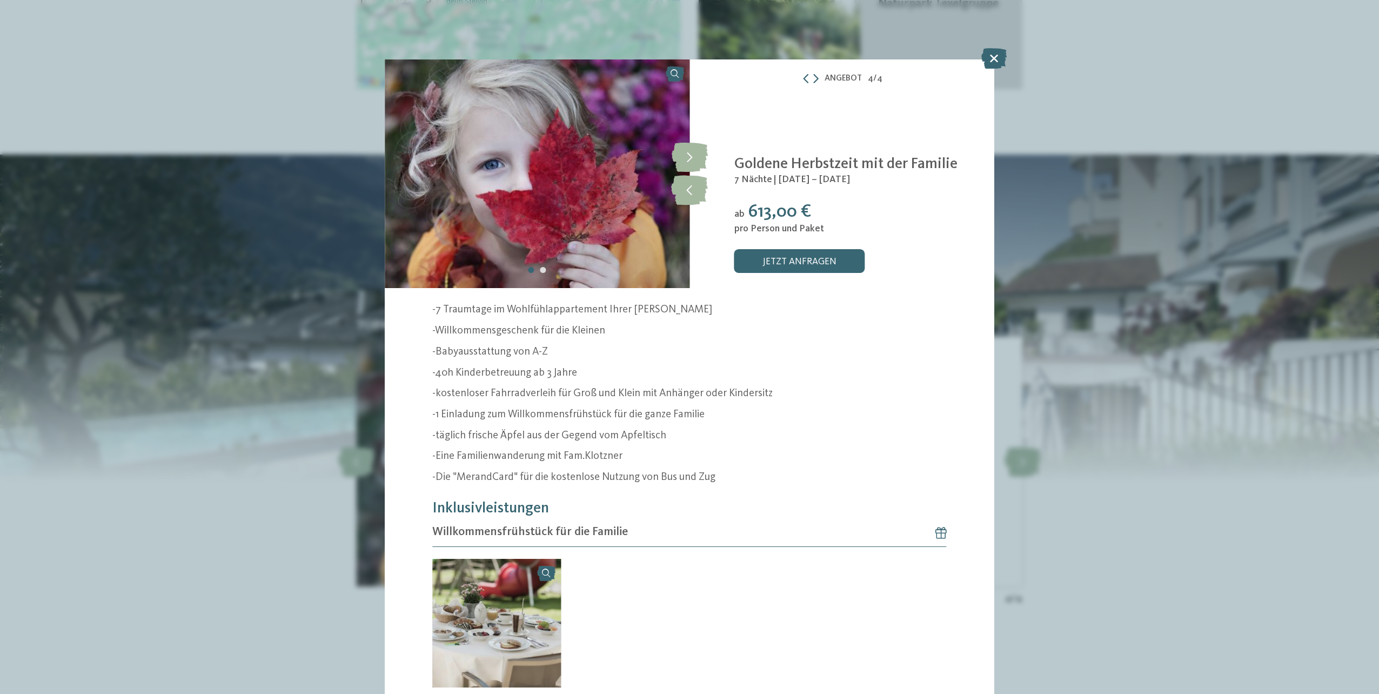
click at [769, 220] on div "ab 613,00 €" at bounding box center [856, 213] width 245 height 22
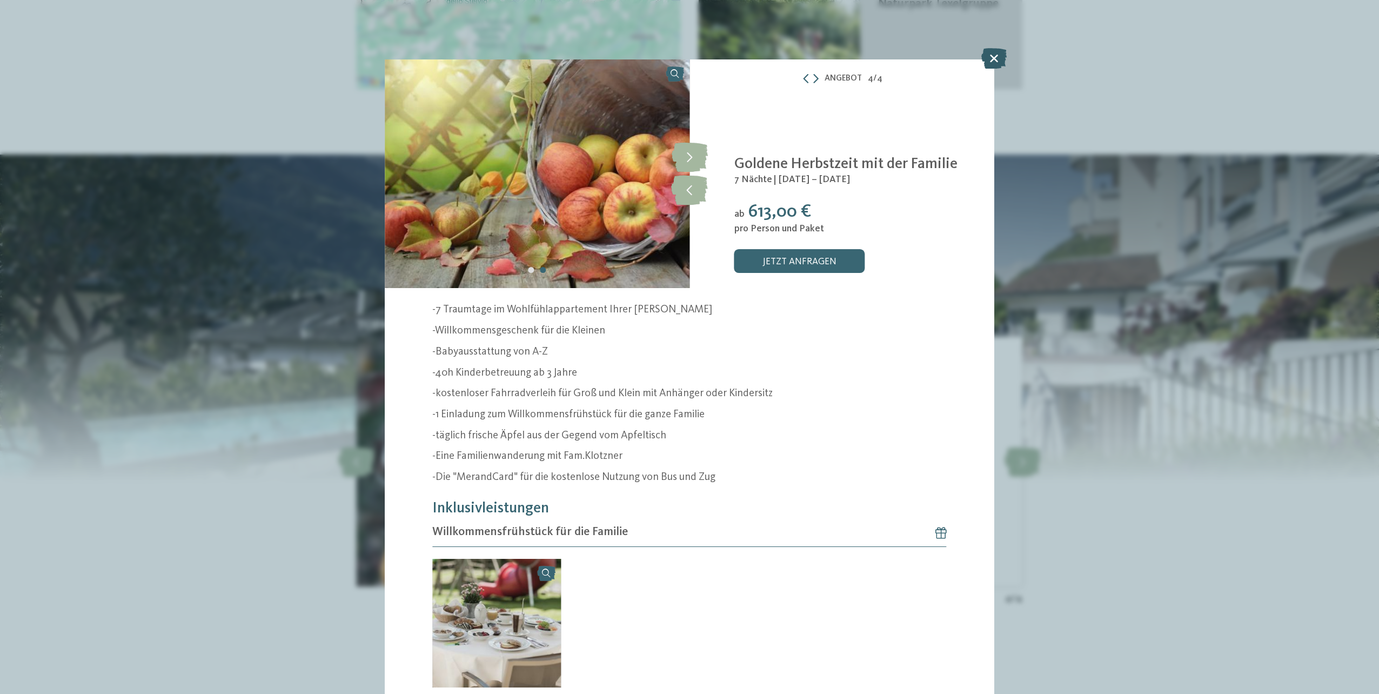
click at [993, 57] on icon at bounding box center [993, 58] width 25 height 21
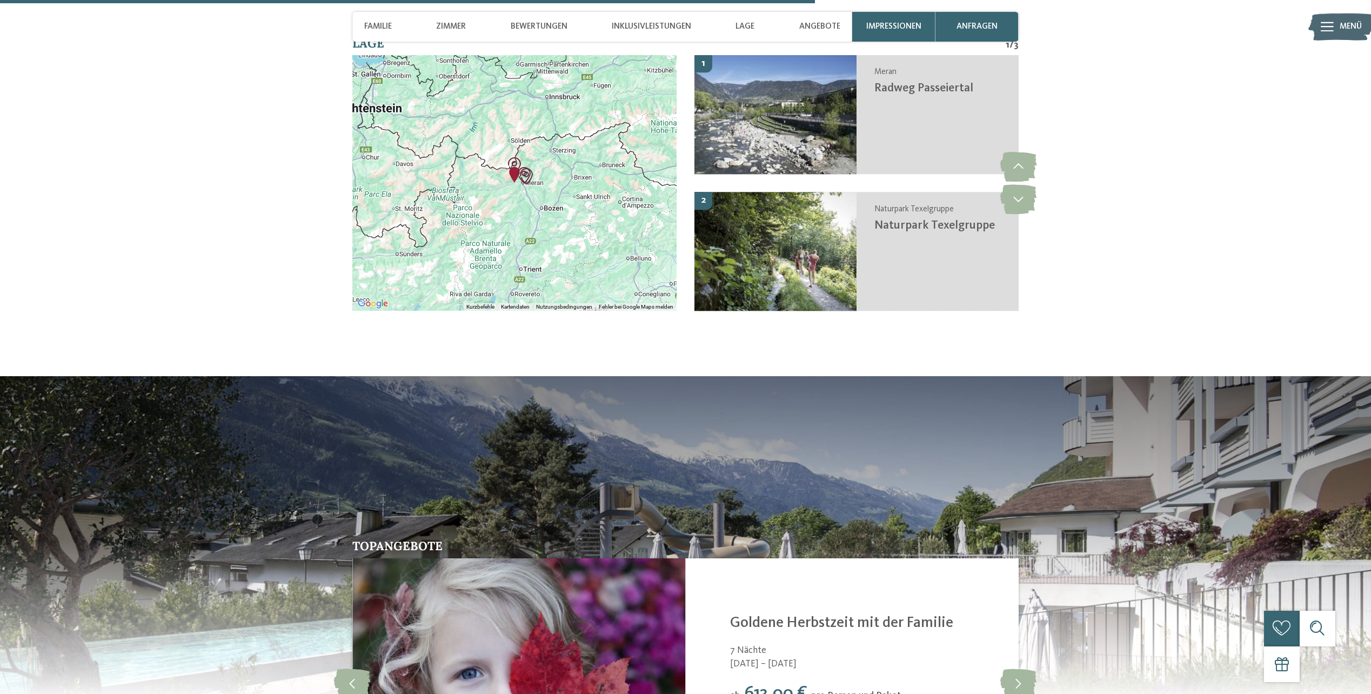
scroll to position [2215, 0]
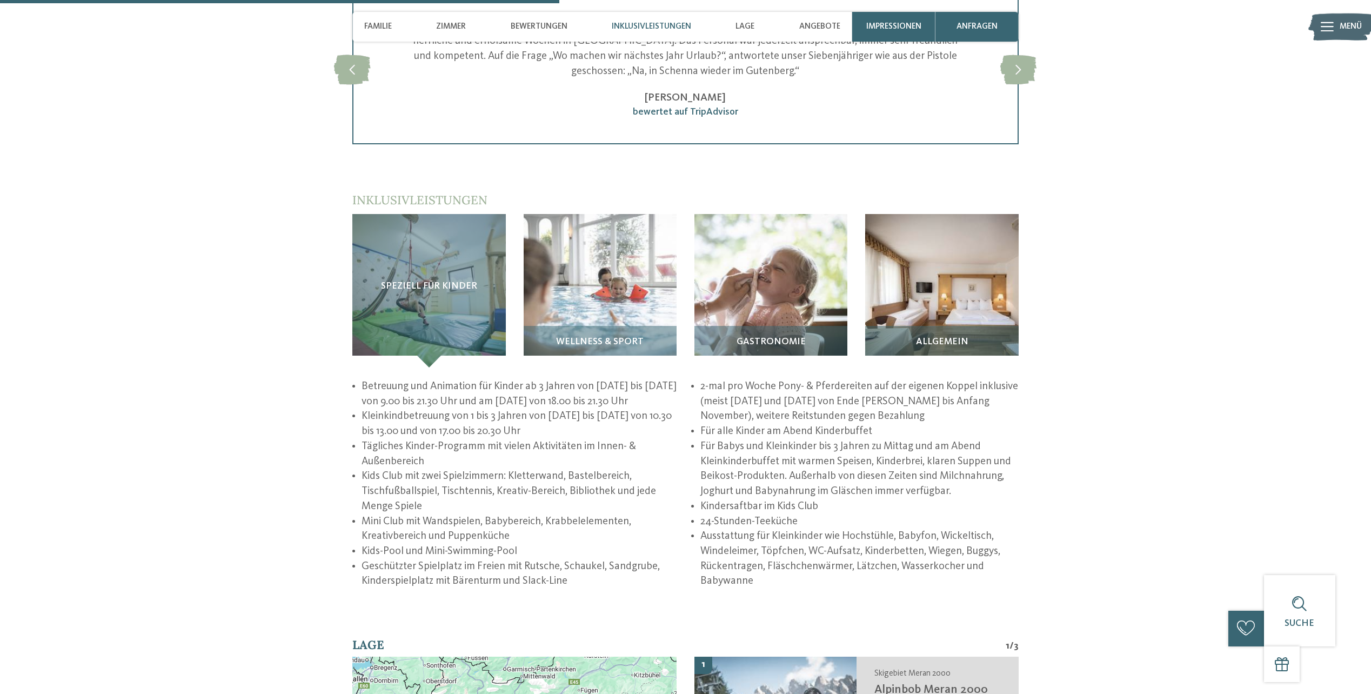
scroll to position [1567, 0]
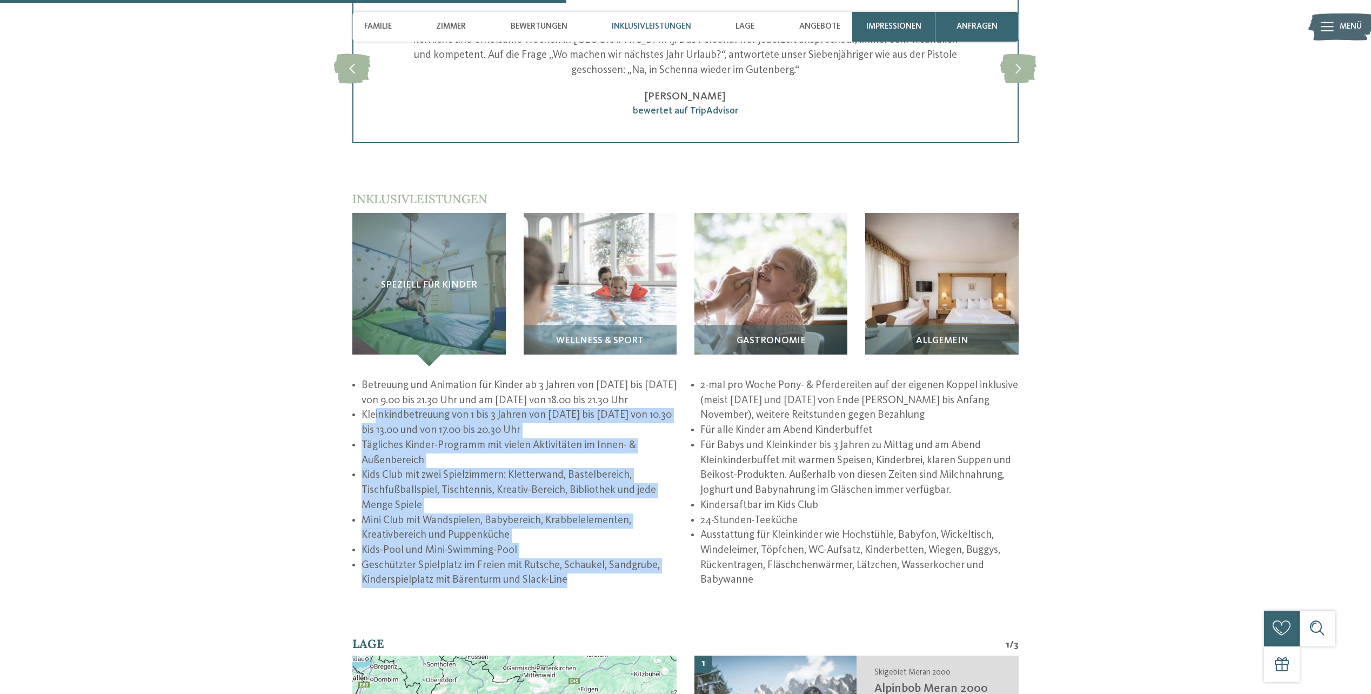
drag, startPoint x: 373, startPoint y: 395, endPoint x: 572, endPoint y: 564, distance: 260.6
click at [572, 564] on ul "Betreuung und Animation für Kinder ab 3 Jahren von [DATE] bis [DATE] von 9.00 b…" at bounding box center [685, 483] width 666 height 210
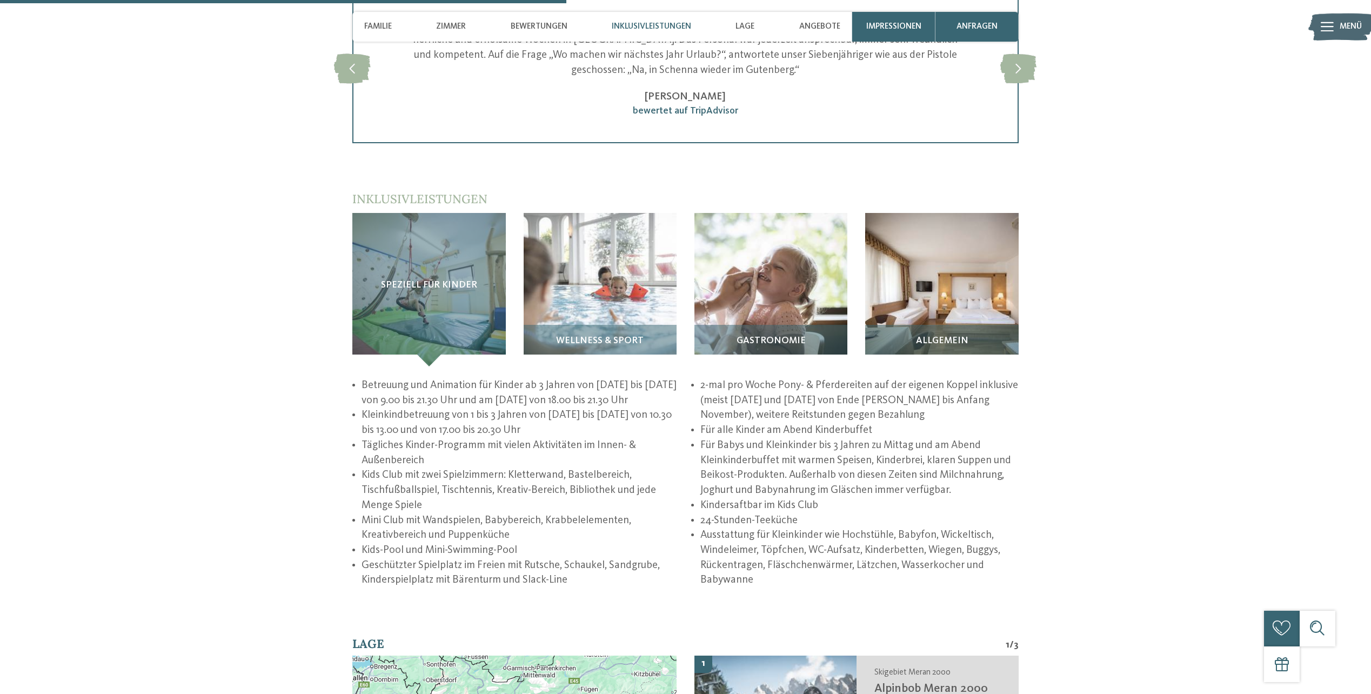
click at [813, 423] on li "Für alle Kinder am Abend Kinderbuffet" at bounding box center [859, 430] width 318 height 15
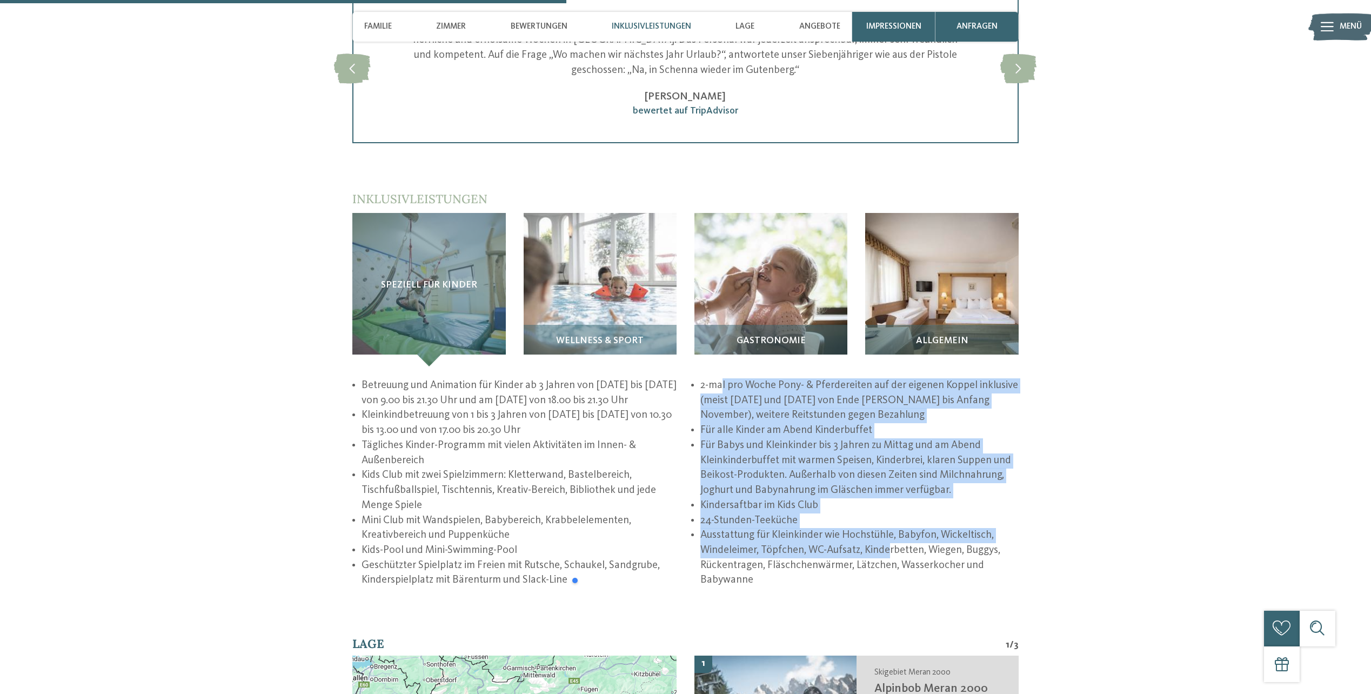
drag, startPoint x: 720, startPoint y: 372, endPoint x: 888, endPoint y: 542, distance: 239.1
click at [888, 542] on ul "Betreuung und Animation für Kinder ab 3 Jahren von [DATE] bis [DATE] von 9.00 b…" at bounding box center [685, 483] width 666 height 210
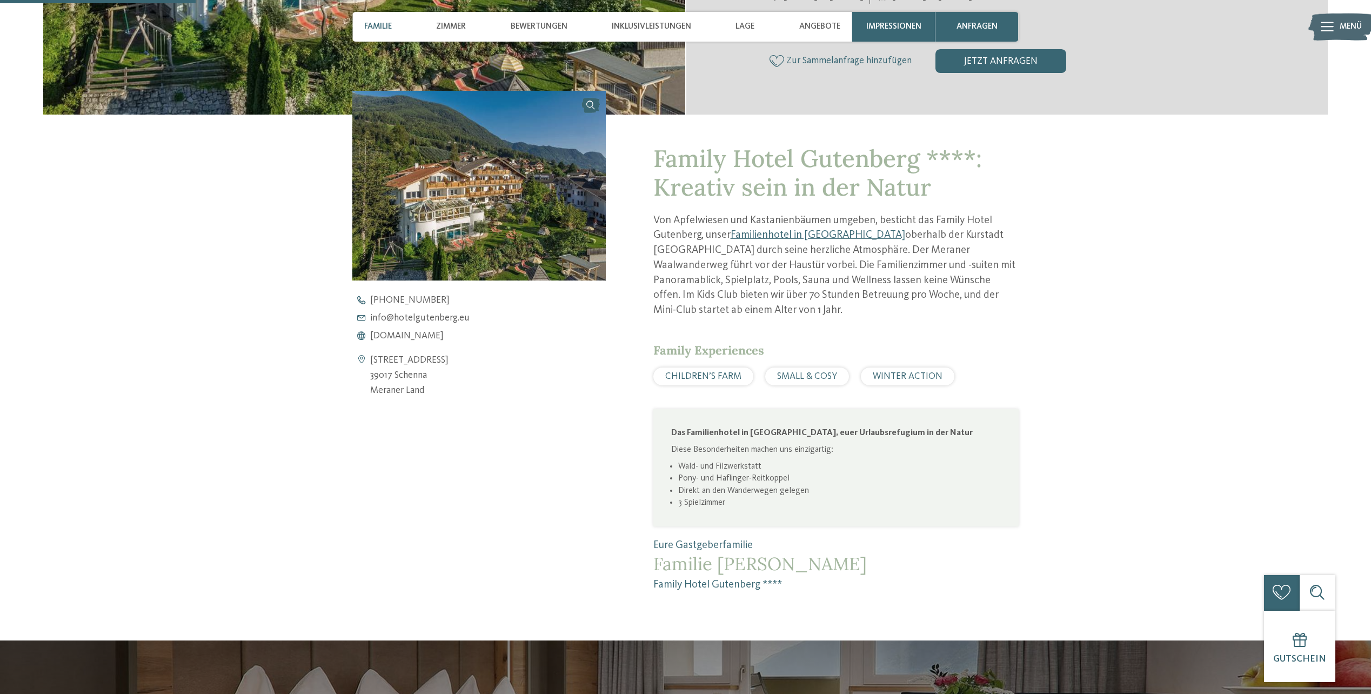
scroll to position [270, 0]
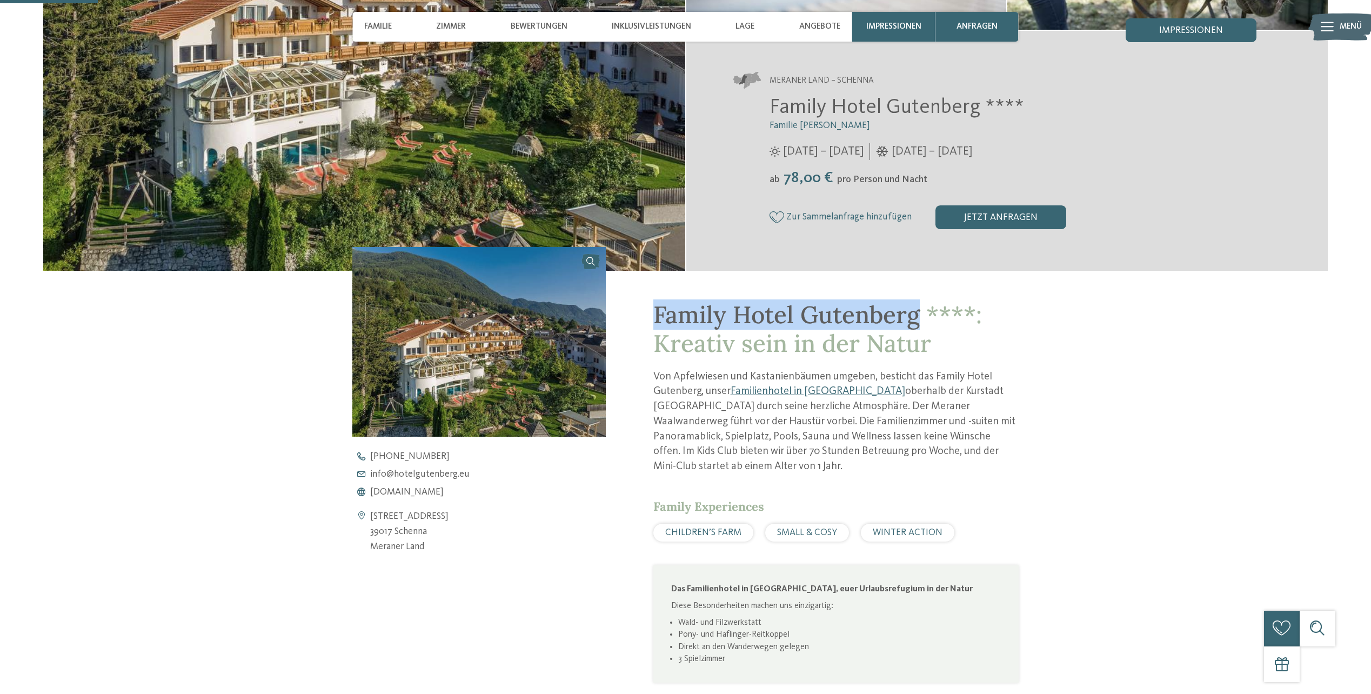
drag, startPoint x: 656, startPoint y: 307, endPoint x: 915, endPoint y: 307, distance: 258.8
click at [915, 307] on span "Family Hotel Gutenberg ****: Kreativ sein in der Natur" at bounding box center [817, 328] width 328 height 59
copy span "Family Hotel Gutenberg"
